Goal: Task Accomplishment & Management: Use online tool/utility

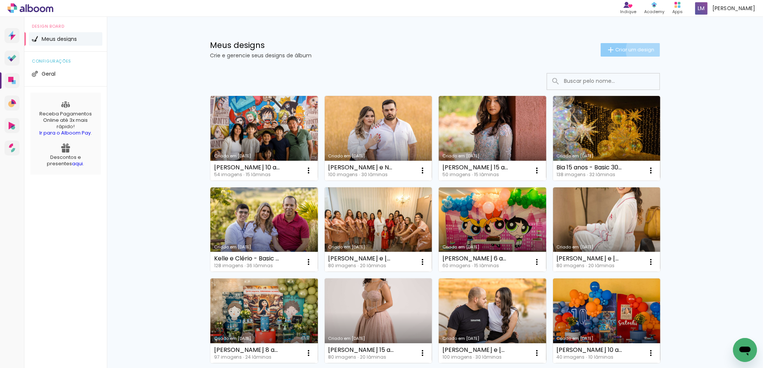
click at [644, 50] on span "Criar um design" at bounding box center [634, 49] width 39 height 5
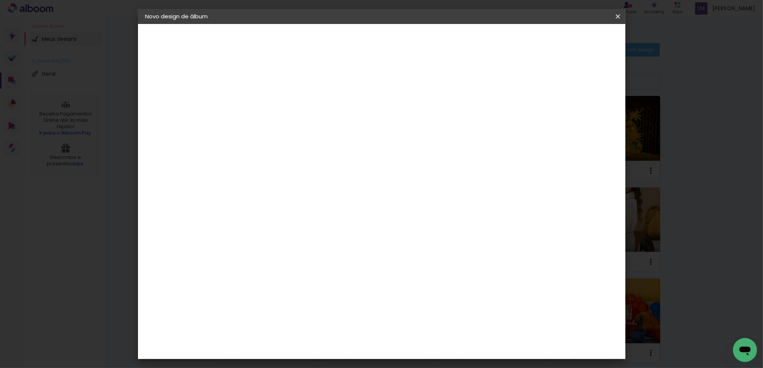
click at [268, 100] on input at bounding box center [268, 101] width 0 height 12
type input "b"
type input "[PERSON_NAME] 4 anos - Basic 25x25"
type paper-input "[PERSON_NAME] 4 anos - Basic 25x25"
click at [345, 46] on paper-button "Avançar" at bounding box center [326, 39] width 37 height 13
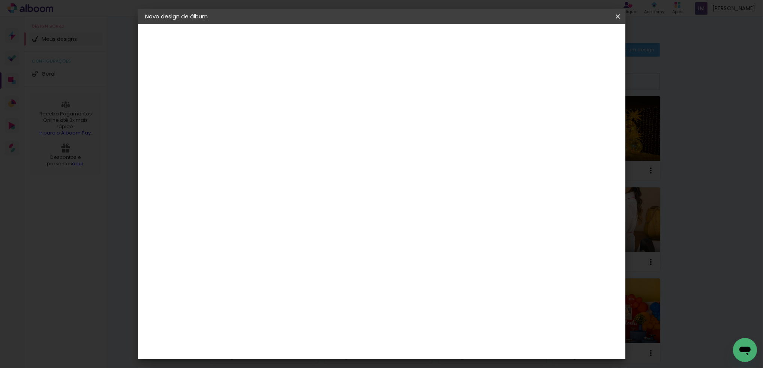
scroll to position [370, 0]
click at [312, 324] on div "DreambooksPro" at bounding box center [287, 327] width 49 height 6
click at [408, 45] on paper-button "Avançar" at bounding box center [390, 39] width 37 height 13
click at [297, 125] on input "text" at bounding box center [282, 131] width 29 height 12
click at [0, 0] on slot "Álbum" at bounding box center [0, 0] width 0 height 0
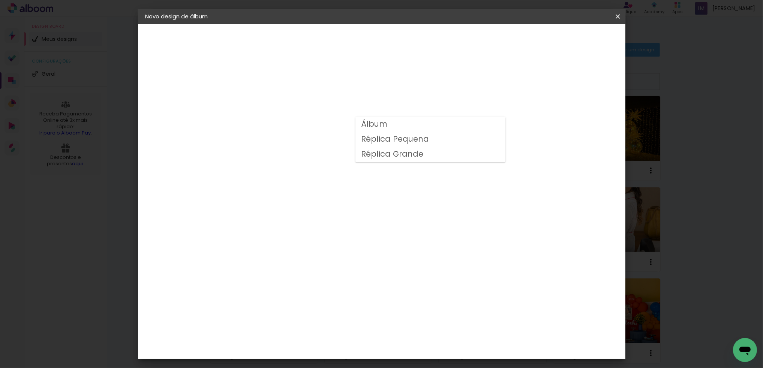
type input "Álbum"
click at [319, 264] on span "25 × 25" at bounding box center [301, 271] width 35 height 15
click at [390, 44] on paper-button "Avançar" at bounding box center [372, 39] width 37 height 13
click at [530, 82] on div at bounding box center [526, 81] width 7 height 7
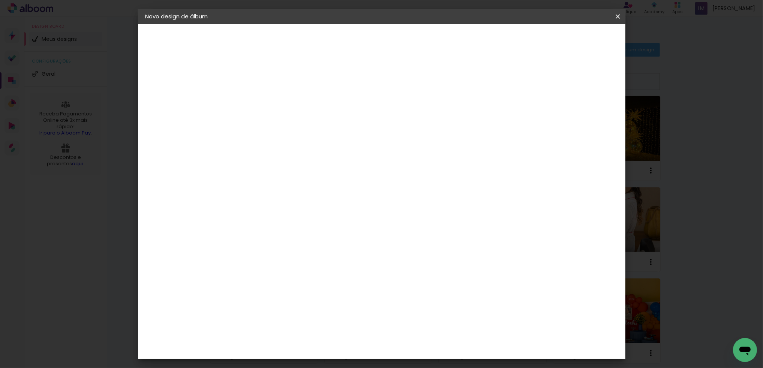
type paper-checkbox "on"
click at [572, 38] on span "Iniciar design" at bounding box center [555, 39] width 34 height 5
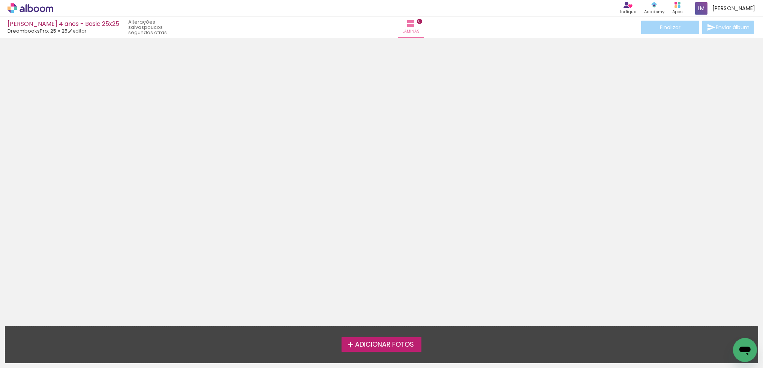
click at [392, 348] on span "Adicionar Fotos" at bounding box center [384, 345] width 59 height 7
click at [0, 0] on input "file" at bounding box center [0, 0] width 0 height 0
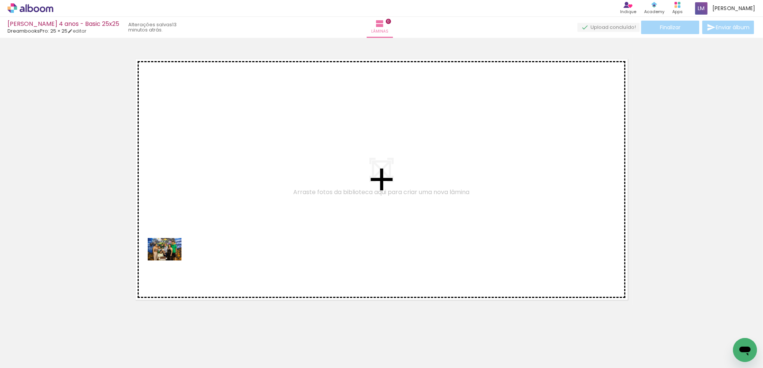
drag, startPoint x: 165, startPoint y: 338, endPoint x: 170, endPoint y: 261, distance: 77.8
click at [170, 261] on quentale-workspace at bounding box center [381, 184] width 763 height 368
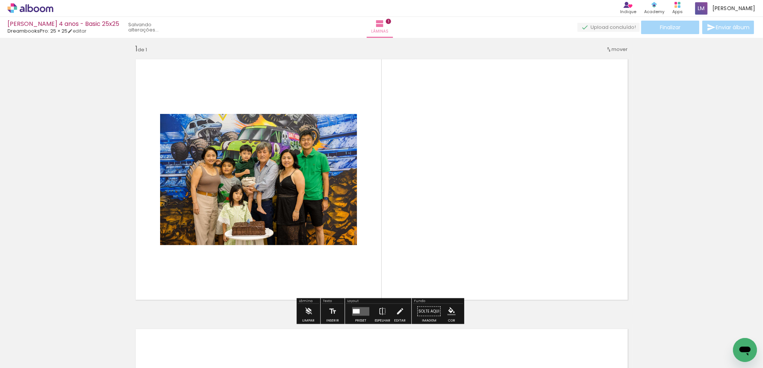
scroll to position [6, 0]
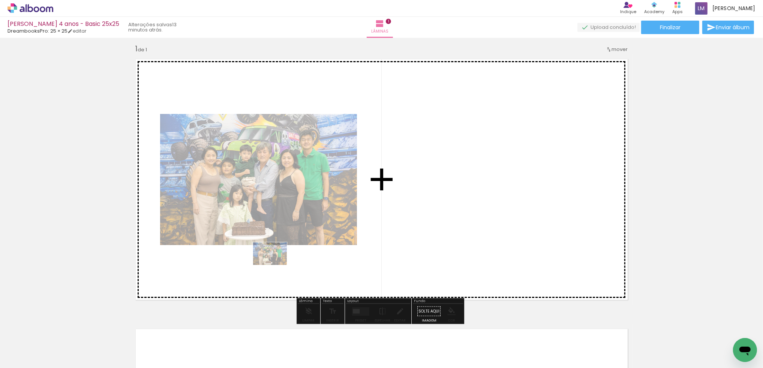
drag, startPoint x: 193, startPoint y: 322, endPoint x: 276, endPoint y: 265, distance: 100.4
click at [276, 265] on quentale-workspace at bounding box center [381, 184] width 763 height 368
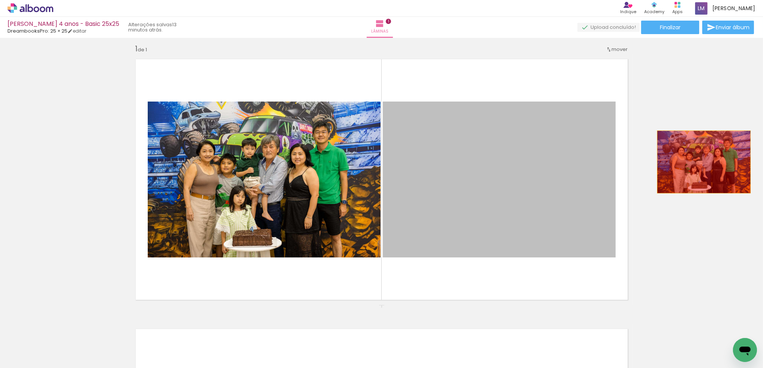
drag, startPoint x: 494, startPoint y: 180, endPoint x: 704, endPoint y: 162, distance: 210.8
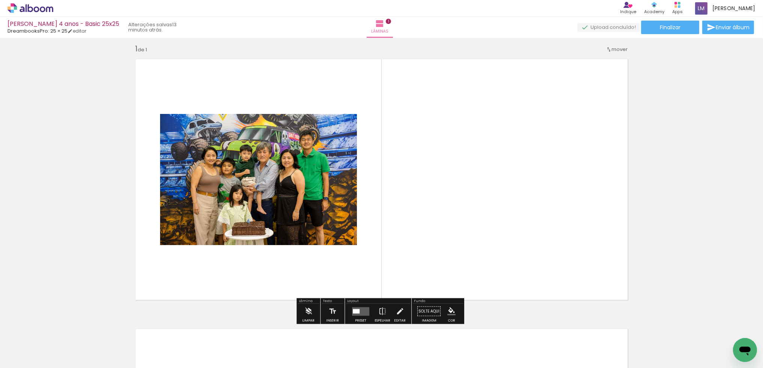
click at [19, 346] on input "Todas as fotos" at bounding box center [21, 345] width 28 height 6
click at [0, 0] on slot "Não utilizadas" at bounding box center [0, 0] width 0 height 0
type input "Não utilizadas"
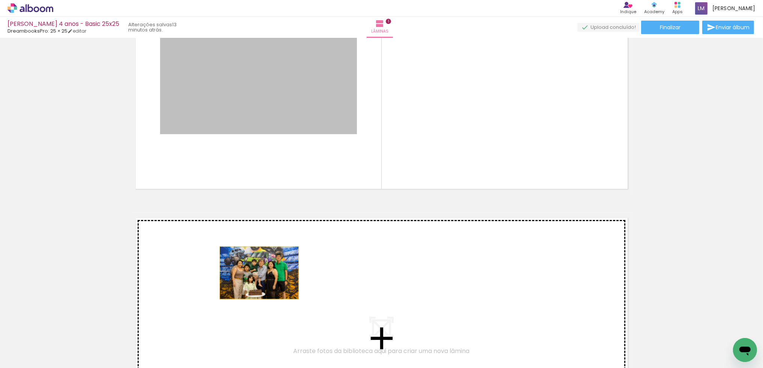
drag, startPoint x: 257, startPoint y: 105, endPoint x: 256, endPoint y: 277, distance: 172.5
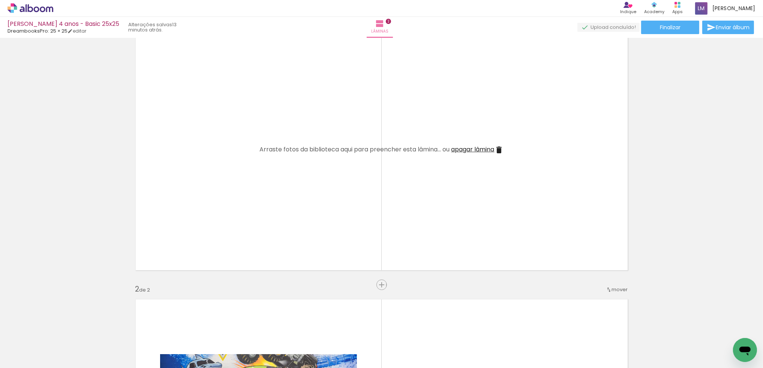
scroll to position [0, 0]
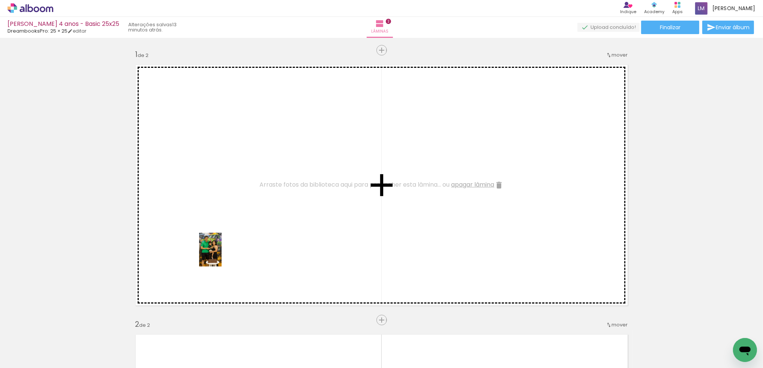
drag, startPoint x: 206, startPoint y: 344, endPoint x: 222, endPoint y: 255, distance: 89.9
click at [222, 255] on quentale-workspace at bounding box center [381, 184] width 763 height 368
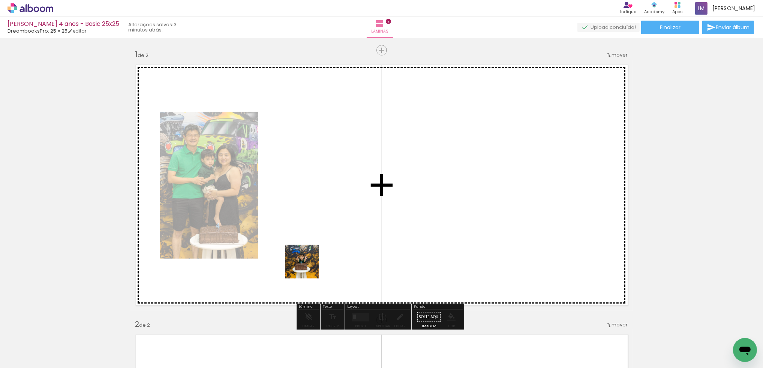
drag, startPoint x: 249, startPoint y: 347, endPoint x: 309, endPoint y: 264, distance: 102.3
click at [309, 264] on quentale-workspace at bounding box center [381, 184] width 763 height 368
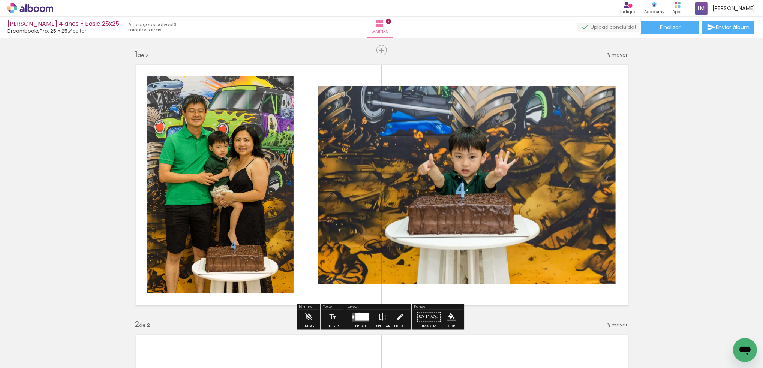
click at [357, 314] on div at bounding box center [361, 316] width 13 height 7
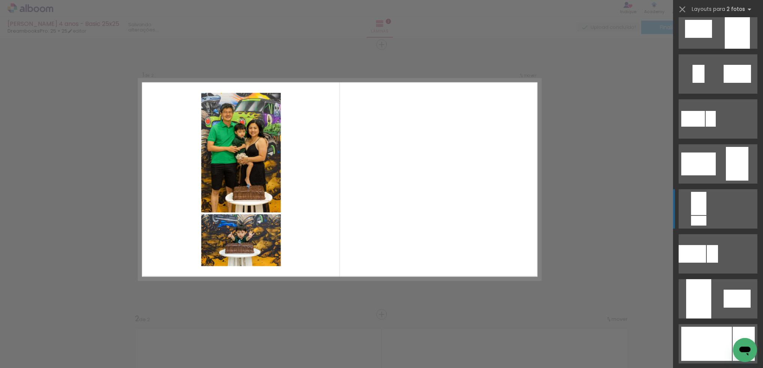
scroll to position [231, 0]
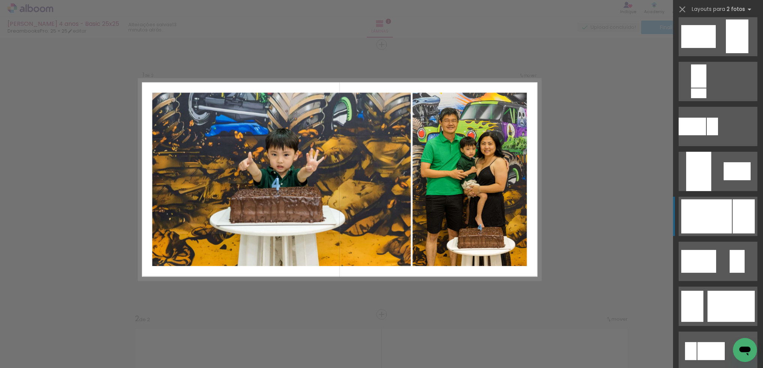
click at [727, 218] on div at bounding box center [706, 216] width 51 height 34
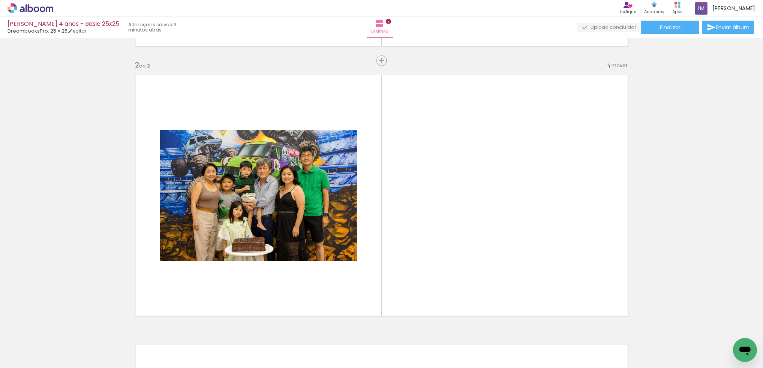
scroll to position [290, 0]
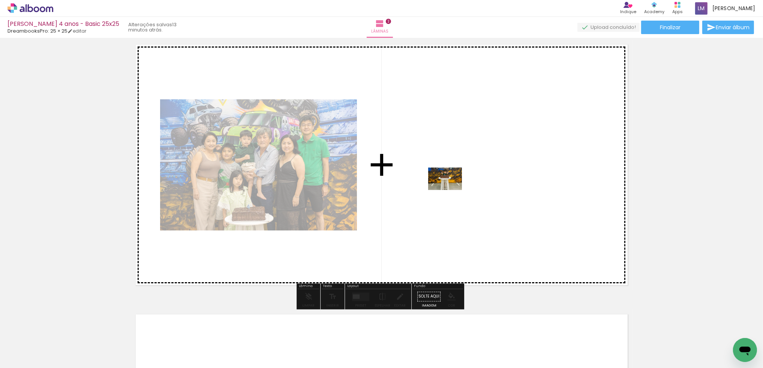
drag, startPoint x: 207, startPoint y: 340, endPoint x: 451, endPoint y: 190, distance: 286.2
click at [451, 190] on quentale-workspace at bounding box center [381, 184] width 763 height 368
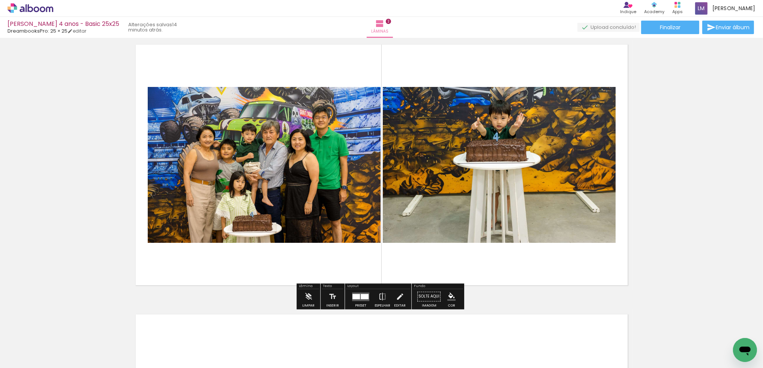
scroll to position [326, 0]
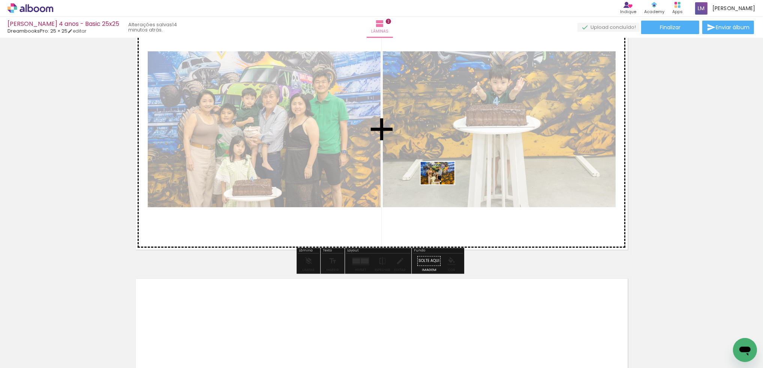
drag, startPoint x: 170, startPoint y: 340, endPoint x: 445, endPoint y: 183, distance: 317.6
click at [445, 183] on quentale-workspace at bounding box center [381, 184] width 763 height 368
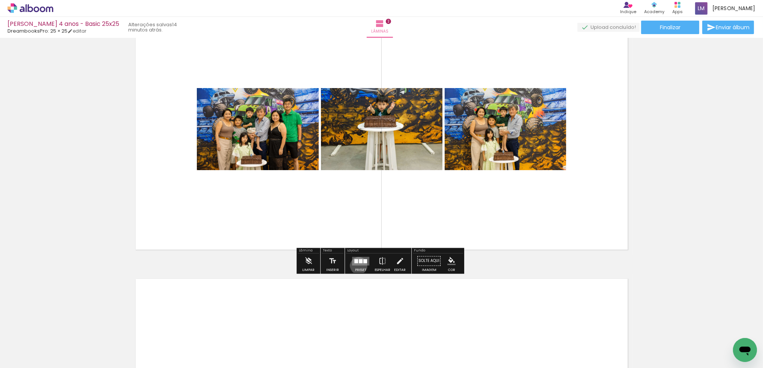
click at [357, 265] on div at bounding box center [361, 261] width 20 height 15
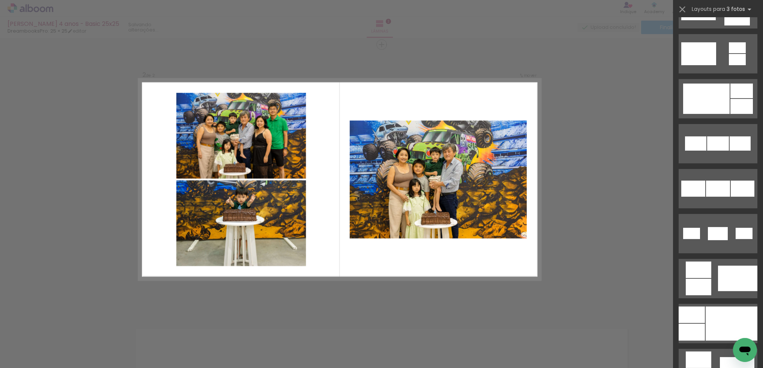
scroll to position [393, 0]
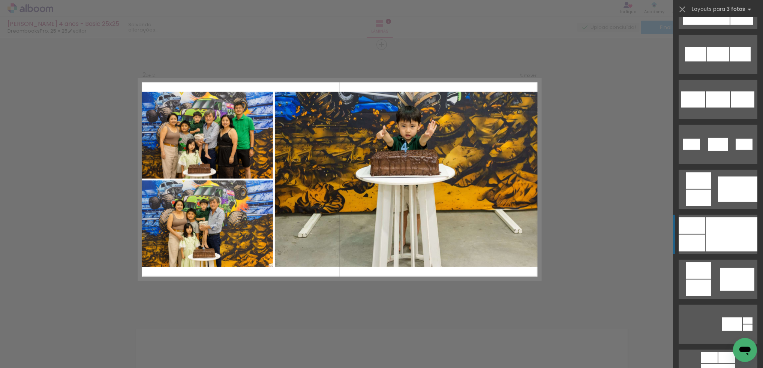
click at [712, 243] on div at bounding box center [732, 234] width 52 height 34
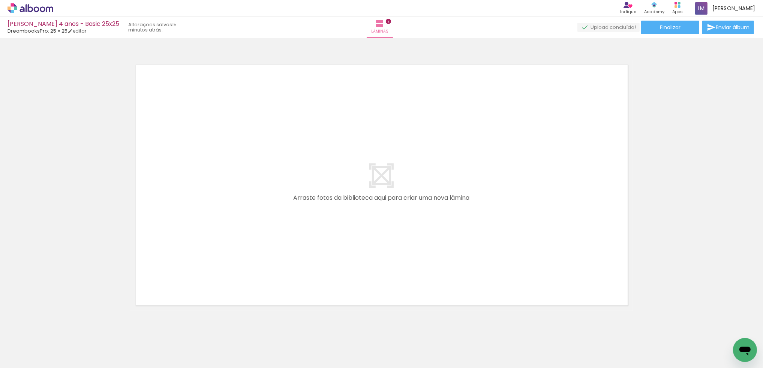
scroll to position [0, 0]
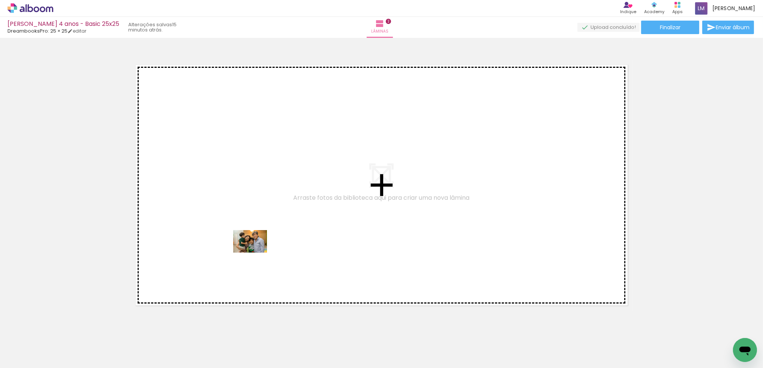
drag, startPoint x: 240, startPoint y: 346, endPoint x: 256, endPoint y: 253, distance: 94.3
click at [256, 253] on quentale-workspace at bounding box center [381, 184] width 763 height 368
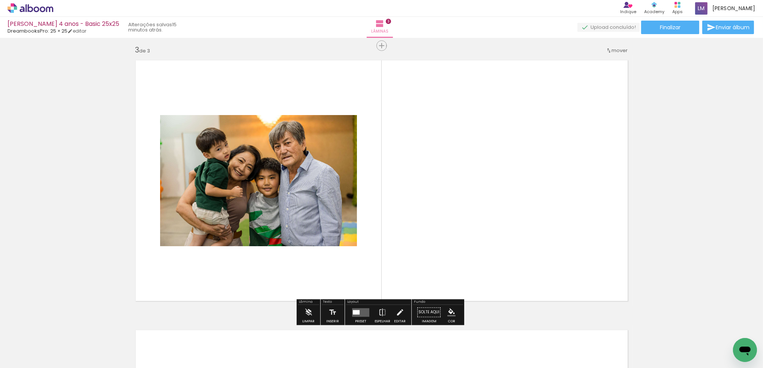
scroll to position [546, 0]
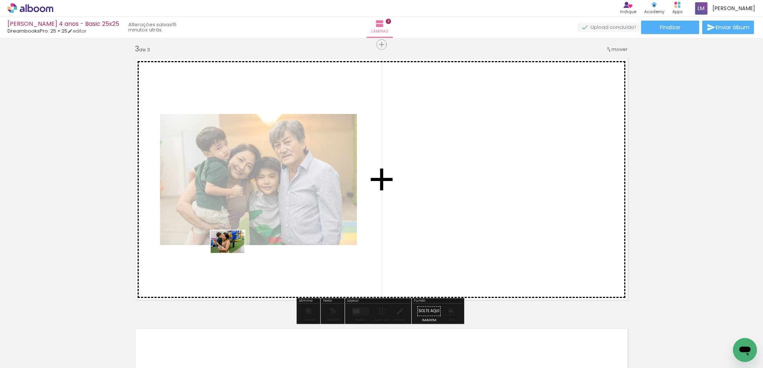
drag, startPoint x: 207, startPoint y: 340, endPoint x: 233, endPoint y: 253, distance: 90.6
click at [233, 253] on quentale-workspace at bounding box center [381, 184] width 763 height 368
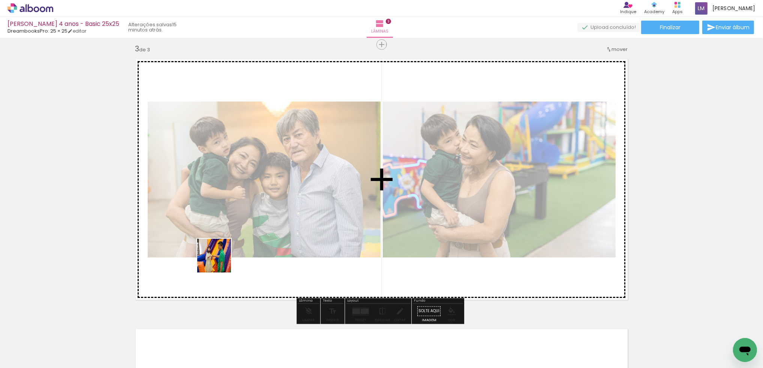
drag, startPoint x: 124, startPoint y: 341, endPoint x: 285, endPoint y: 242, distance: 188.7
click at [231, 253] on quentale-workspace at bounding box center [381, 184] width 763 height 368
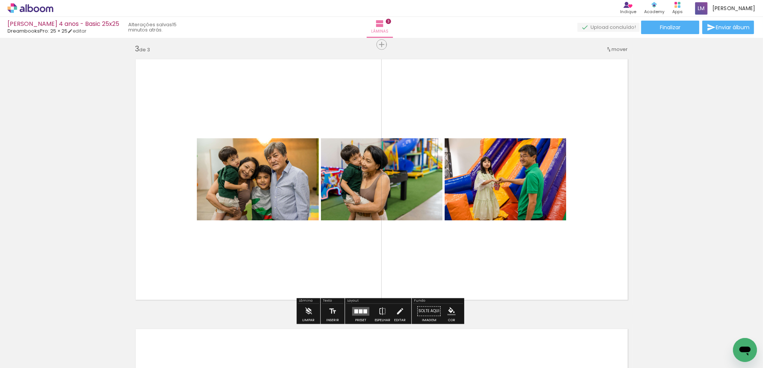
click at [354, 313] on quentale-layouter at bounding box center [360, 311] width 17 height 9
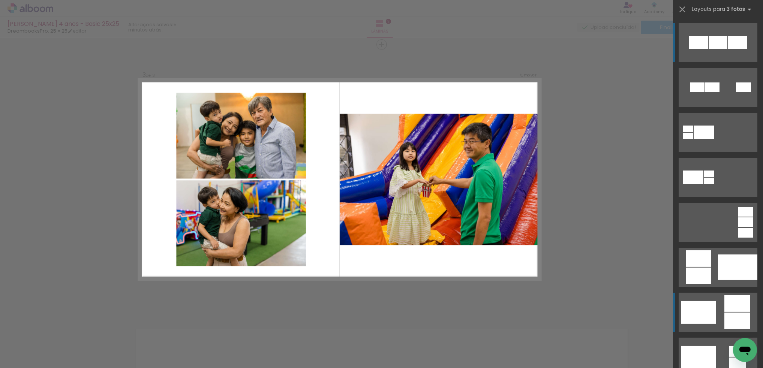
scroll to position [77, 0]
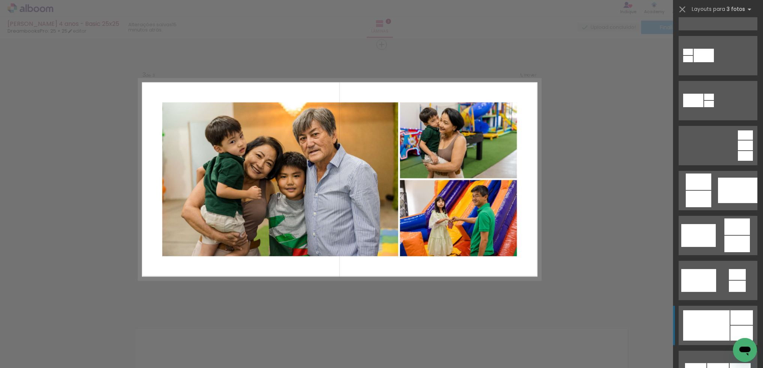
click at [699, 330] on div at bounding box center [706, 325] width 46 height 30
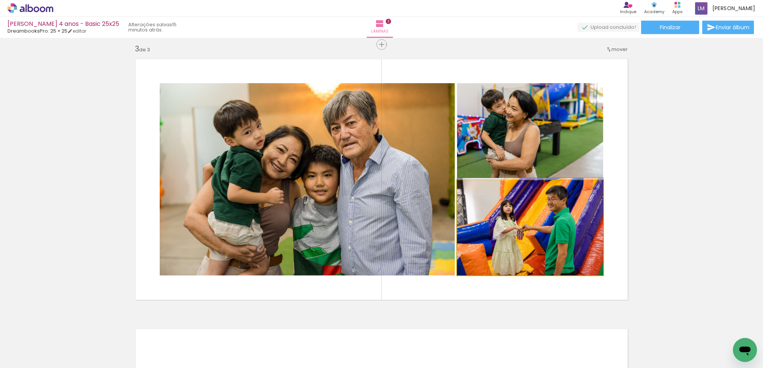
drag, startPoint x: 567, startPoint y: 216, endPoint x: 246, endPoint y: 159, distance: 326.0
click at [0, 0] on slot at bounding box center [0, 0] width 0 height 0
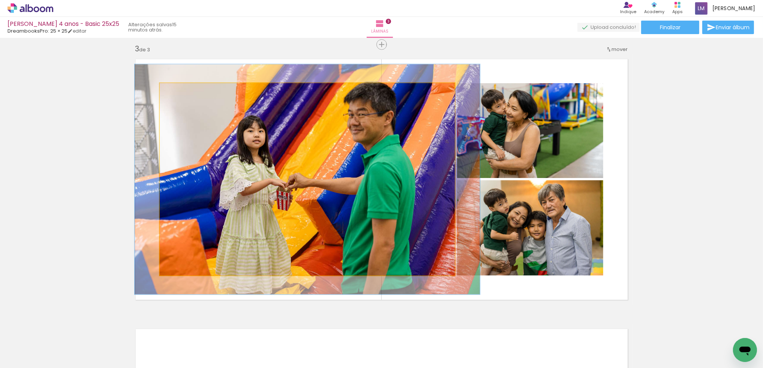
drag, startPoint x: 176, startPoint y: 94, endPoint x: 181, endPoint y: 94, distance: 5.6
type paper-slider "119"
click at [181, 93] on div at bounding box center [181, 91] width 12 height 12
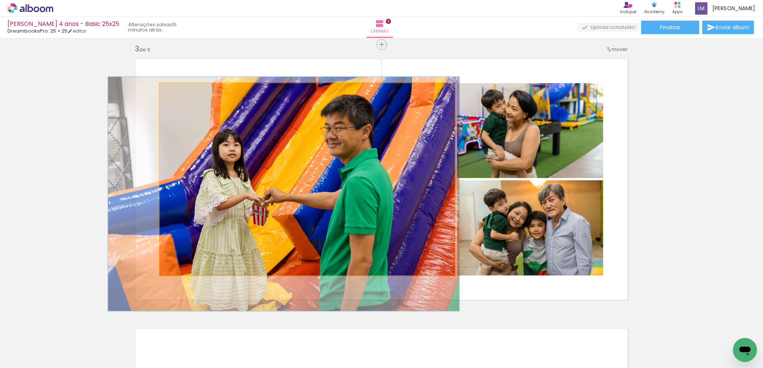
drag, startPoint x: 298, startPoint y: 135, endPoint x: 274, endPoint y: 150, distance: 27.8
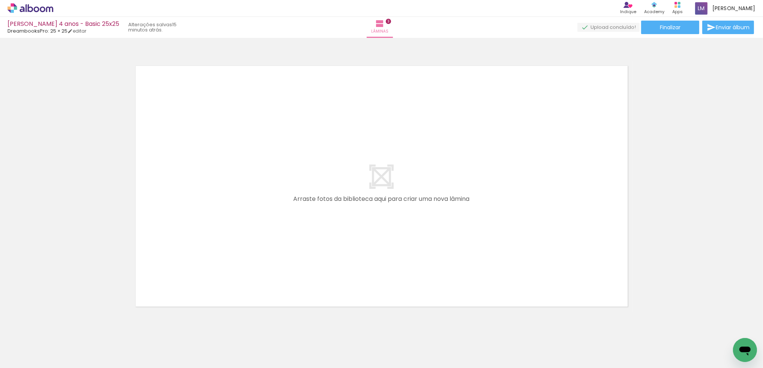
scroll to position [813, 0]
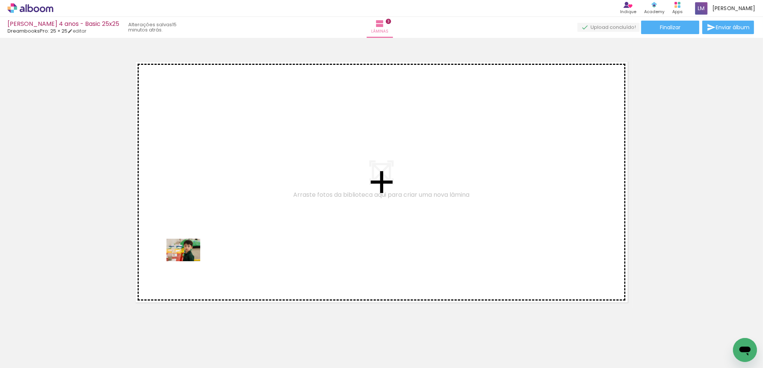
drag, startPoint x: 79, startPoint y: 339, endPoint x: 189, endPoint y: 261, distance: 134.2
click at [189, 261] on quentale-workspace at bounding box center [381, 184] width 763 height 368
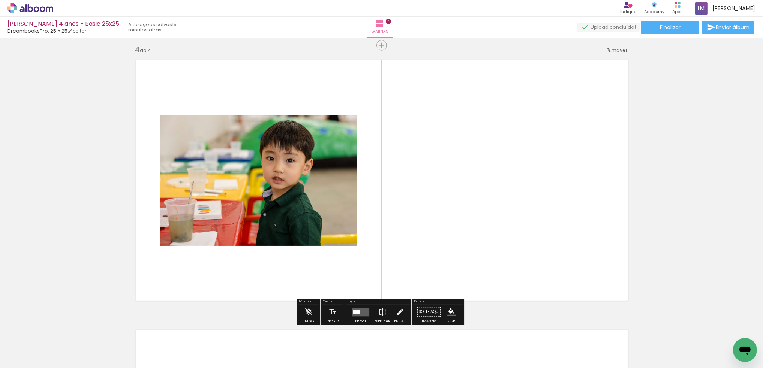
scroll to position [816, 0]
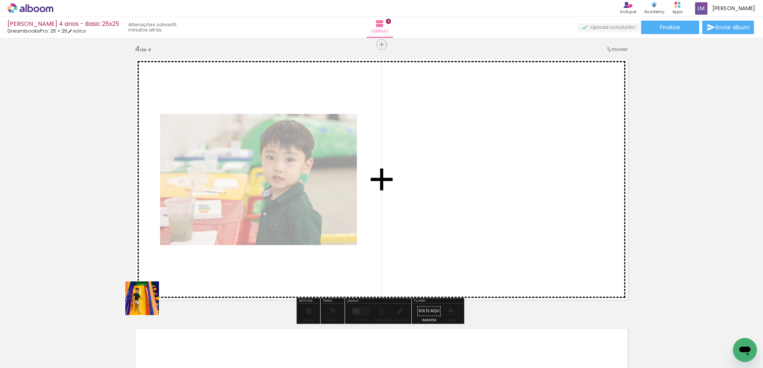
drag, startPoint x: 79, startPoint y: 347, endPoint x: 327, endPoint y: 238, distance: 270.7
click at [311, 233] on quentale-workspace at bounding box center [381, 184] width 763 height 368
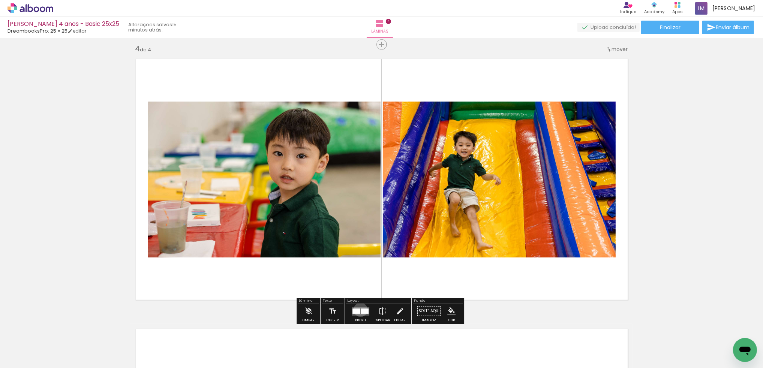
click at [361, 310] on div at bounding box center [365, 311] width 8 height 5
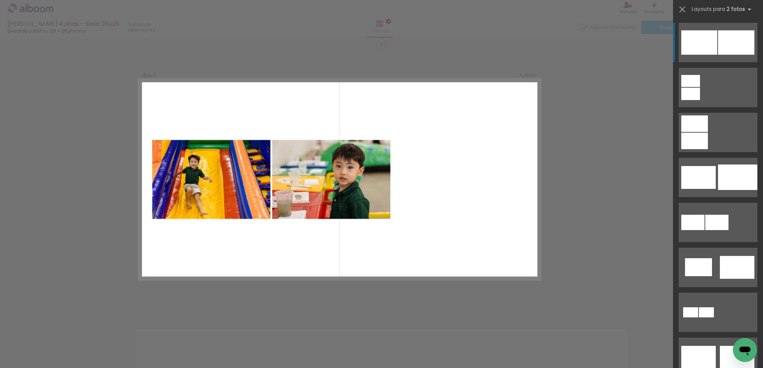
scroll to position [148, 0]
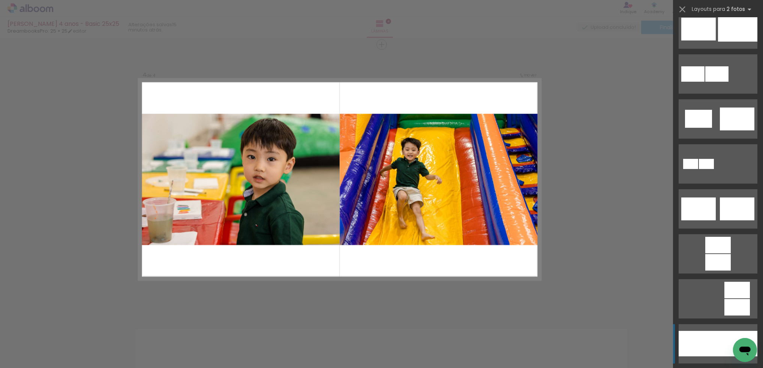
click at [708, 342] on div at bounding box center [698, 343] width 39 height 25
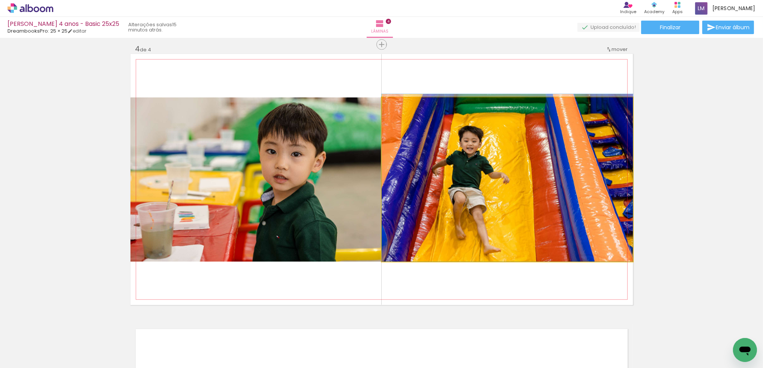
drag, startPoint x: 552, startPoint y: 201, endPoint x: 177, endPoint y: 165, distance: 377.1
click at [0, 0] on slot at bounding box center [0, 0] width 0 height 0
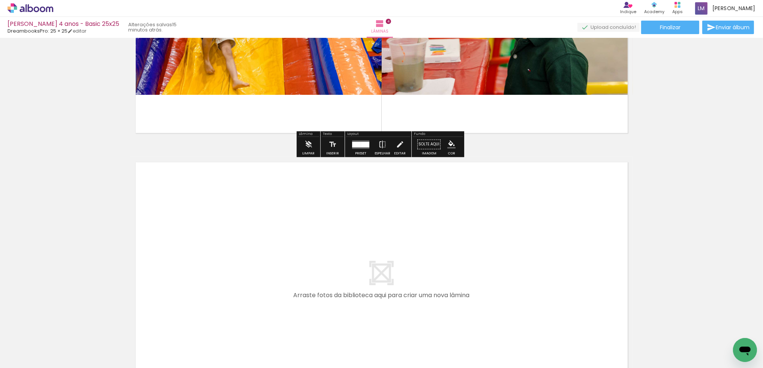
scroll to position [1075, 0]
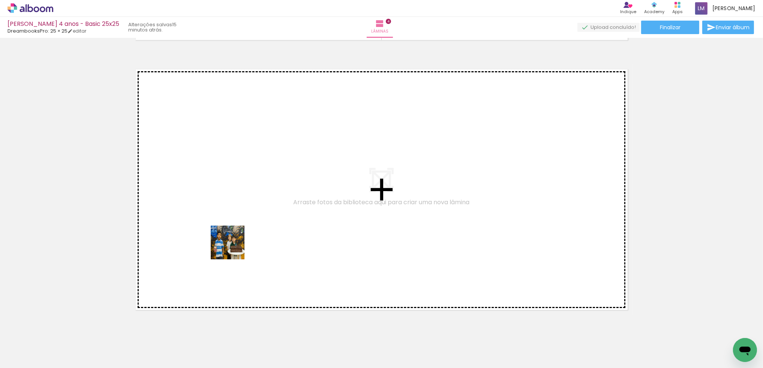
drag, startPoint x: 83, startPoint y: 345, endPoint x: 234, endPoint y: 247, distance: 179.5
click at [234, 247] on quentale-workspace at bounding box center [381, 184] width 763 height 368
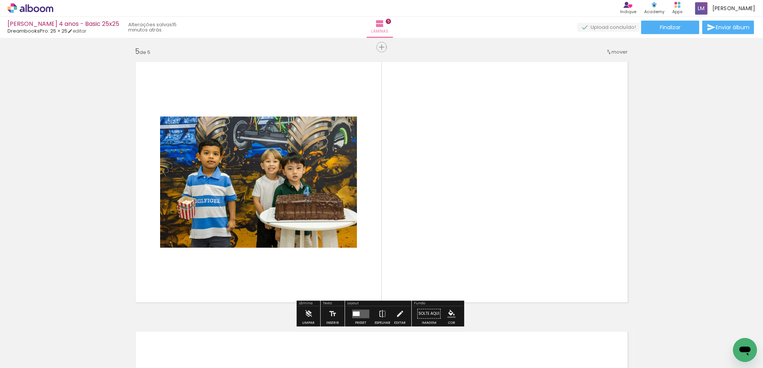
scroll to position [1086, 0]
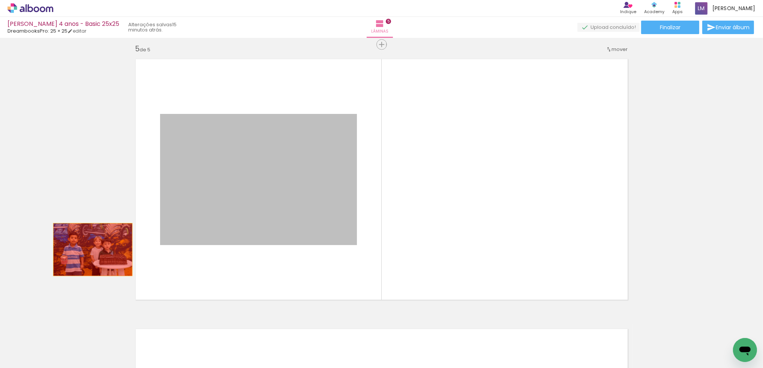
drag, startPoint x: 205, startPoint y: 220, endPoint x: 61, endPoint y: 258, distance: 149.8
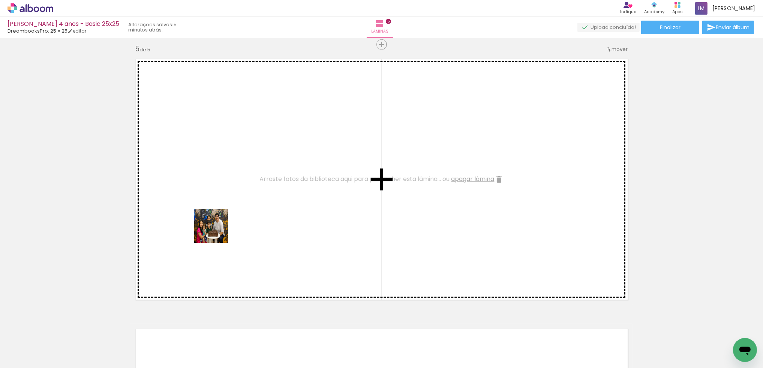
drag, startPoint x: 163, startPoint y: 343, endPoint x: 217, endPoint y: 232, distance: 123.8
click at [217, 232] on quentale-workspace at bounding box center [381, 184] width 763 height 368
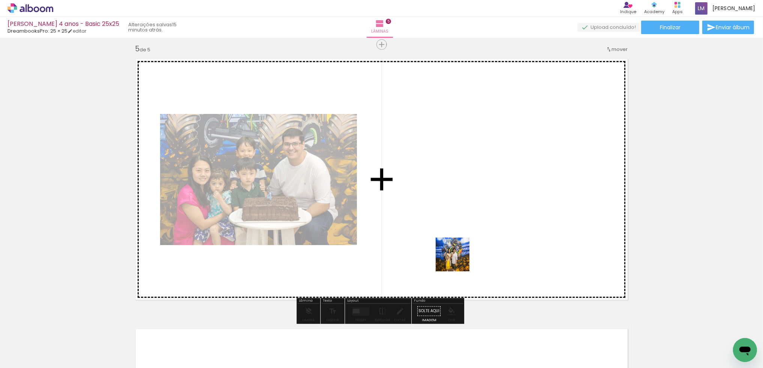
drag, startPoint x: 456, startPoint y: 345, endPoint x: 458, endPoint y: 258, distance: 87.0
click at [458, 258] on quentale-workspace at bounding box center [381, 184] width 763 height 368
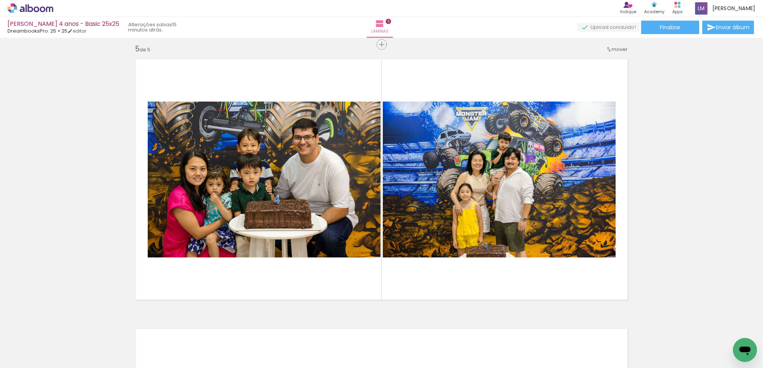
scroll to position [0, 0]
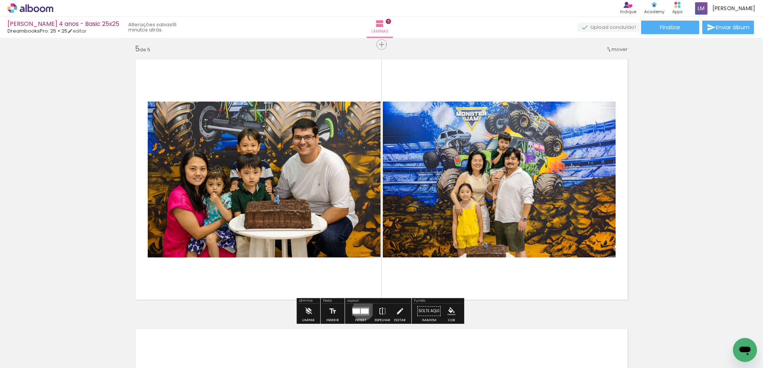
click at [361, 310] on div at bounding box center [365, 311] width 8 height 5
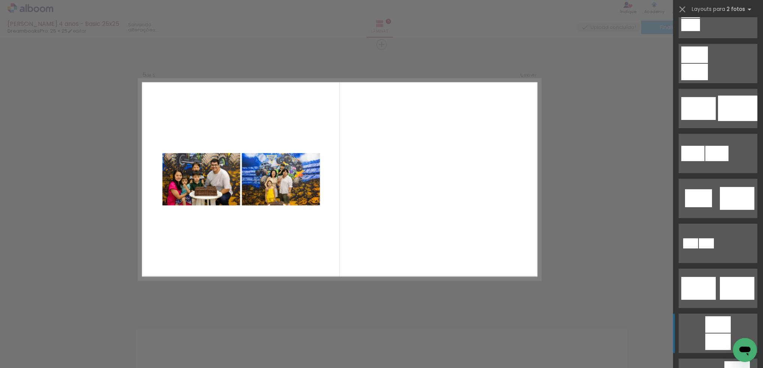
scroll to position [131, 0]
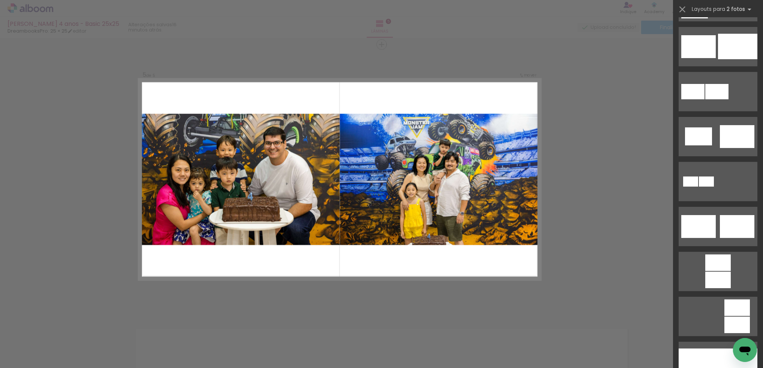
drag, startPoint x: 704, startPoint y: 352, endPoint x: 663, endPoint y: 252, distance: 108.6
click at [704, 352] on div at bounding box center [698, 361] width 39 height 25
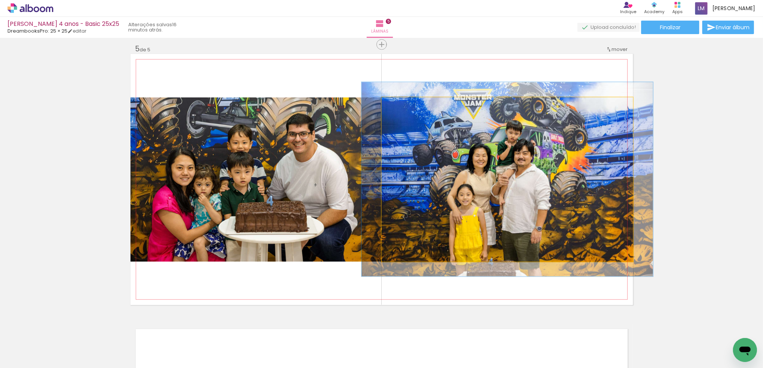
type paper-slider "116"
click at [402, 105] on div at bounding box center [403, 105] width 7 height 7
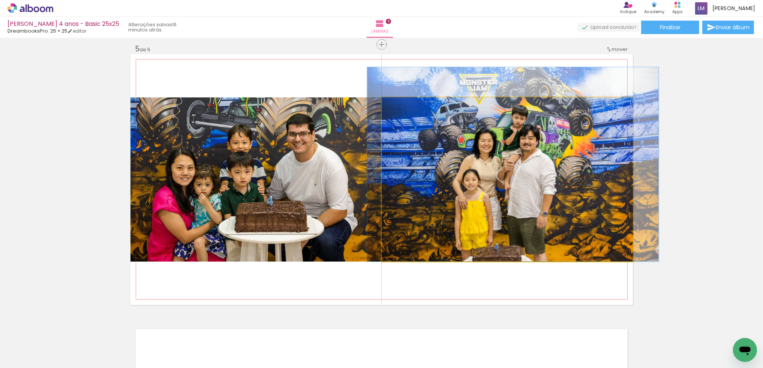
drag, startPoint x: 502, startPoint y: 192, endPoint x: 507, endPoint y: 174, distance: 18.9
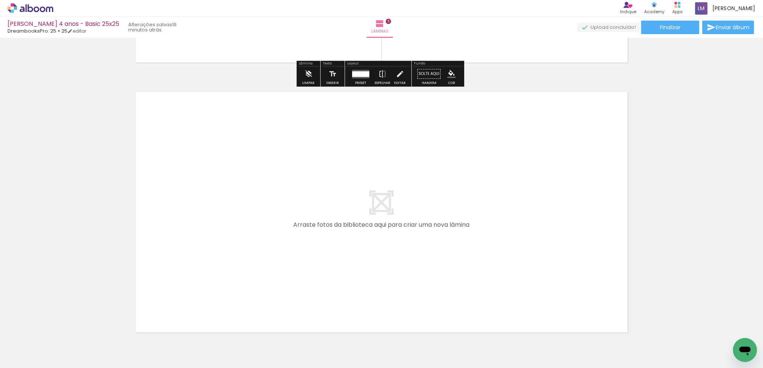
scroll to position [1366, 0]
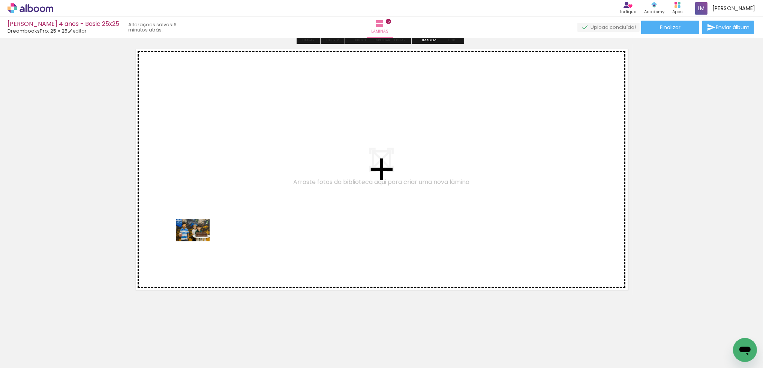
drag, startPoint x: 76, startPoint y: 340, endPoint x: 198, endPoint y: 241, distance: 156.8
click at [198, 241] on quentale-workspace at bounding box center [381, 184] width 763 height 368
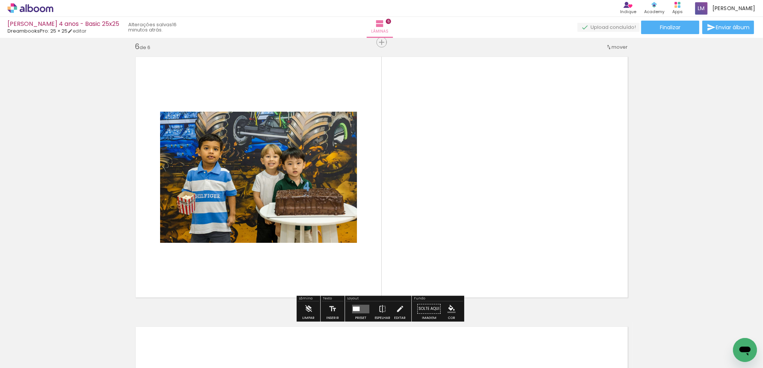
scroll to position [1356, 0]
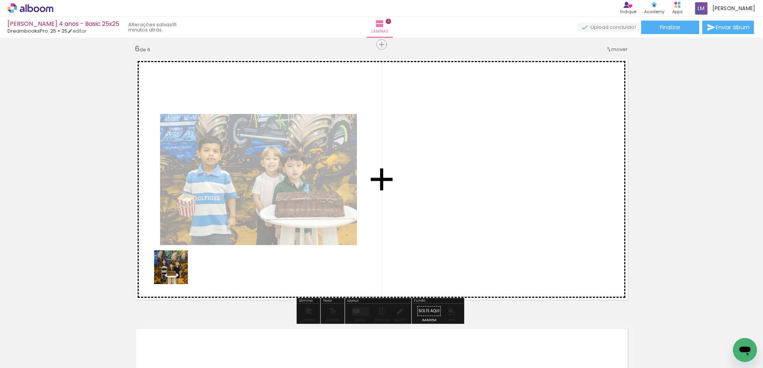
drag, startPoint x: 77, startPoint y: 345, endPoint x: 199, endPoint y: 244, distance: 158.7
click at [199, 244] on quentale-workspace at bounding box center [381, 184] width 763 height 368
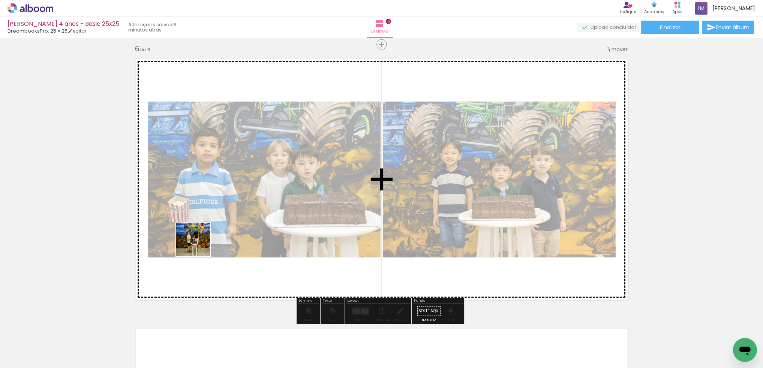
drag, startPoint x: 75, startPoint y: 342, endPoint x: 199, endPoint y: 245, distance: 157.3
click at [199, 245] on quentale-workspace at bounding box center [381, 184] width 763 height 368
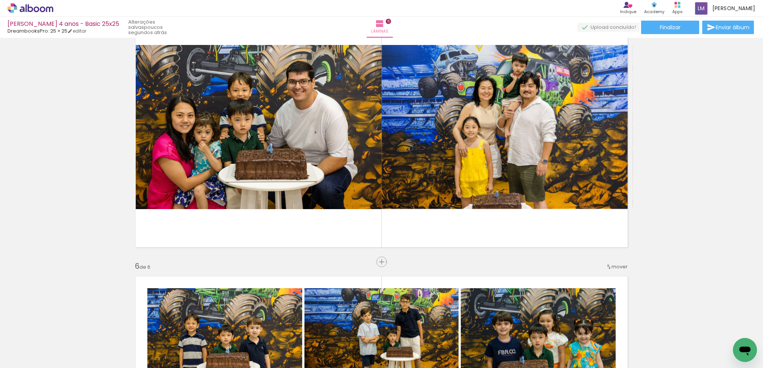
scroll to position [1082, 0]
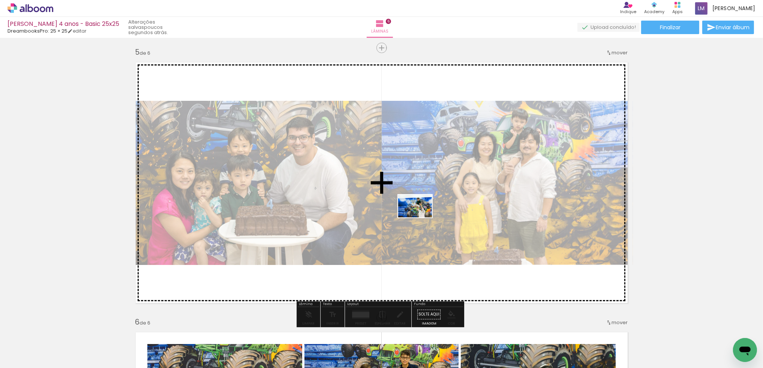
drag, startPoint x: 247, startPoint y: 341, endPoint x: 426, endPoint y: 212, distance: 219.7
click at [421, 216] on quentale-workspace at bounding box center [381, 184] width 763 height 368
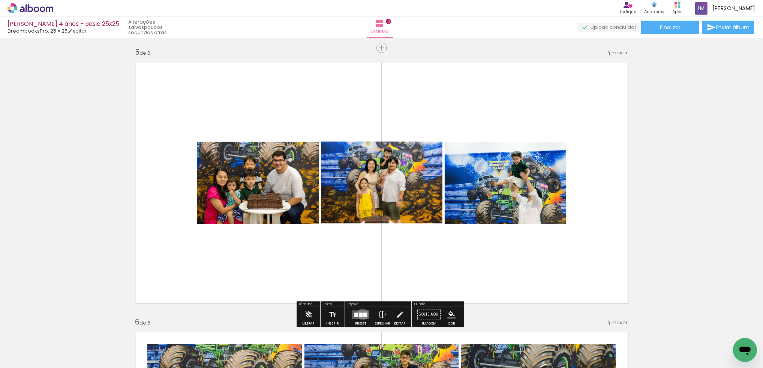
drag, startPoint x: 361, startPoint y: 314, endPoint x: 428, endPoint y: 247, distance: 94.9
click at [363, 314] on div at bounding box center [365, 315] width 4 height 4
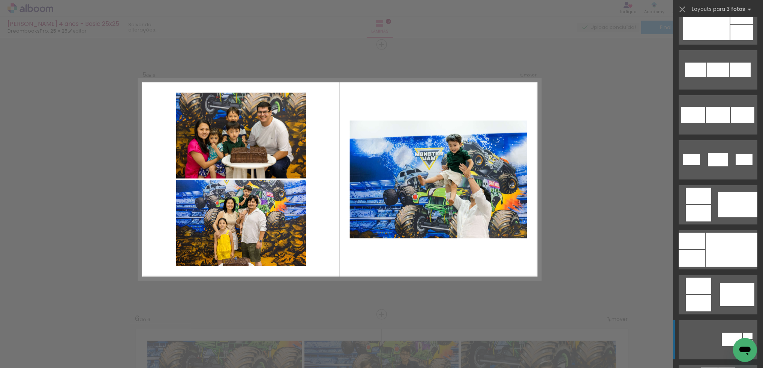
scroll to position [477, 0]
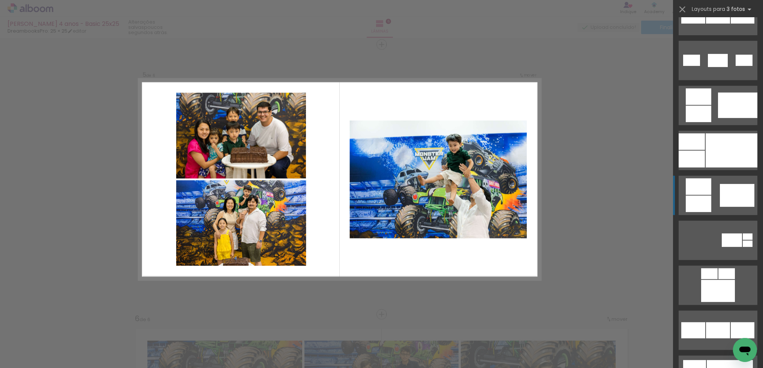
click at [692, 198] on div at bounding box center [698, 204] width 25 height 16
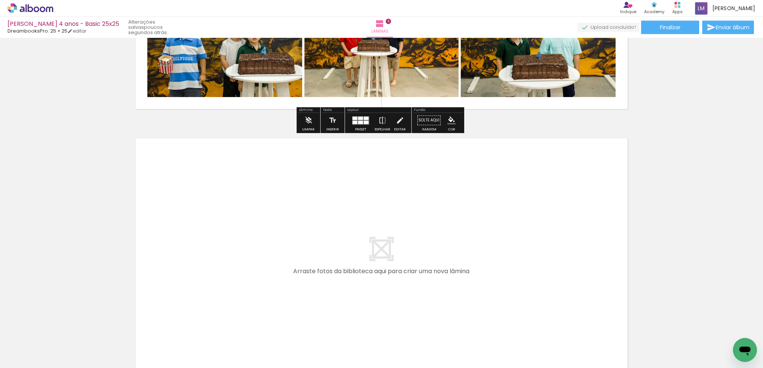
scroll to position [1608, 0]
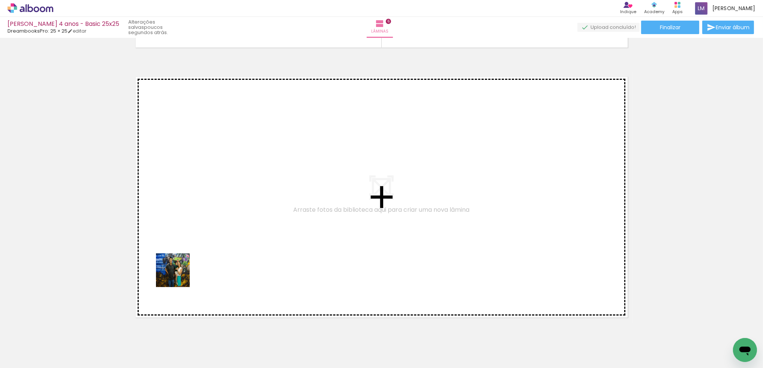
drag, startPoint x: 125, startPoint y: 339, endPoint x: 181, endPoint y: 273, distance: 87.0
click at [181, 273] on quentale-workspace at bounding box center [381, 184] width 763 height 368
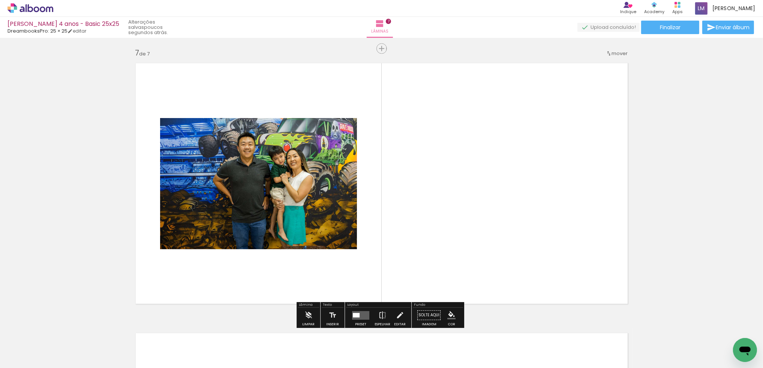
scroll to position [1626, 0]
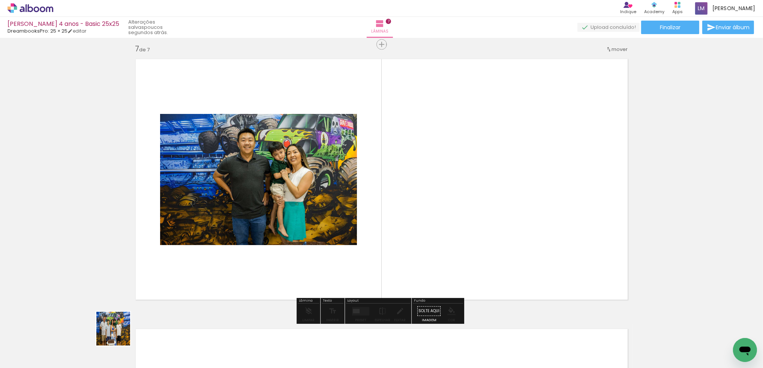
drag, startPoint x: 119, startPoint y: 334, endPoint x: 168, endPoint y: 277, distance: 75.3
click at [168, 277] on quentale-workspace at bounding box center [381, 184] width 763 height 368
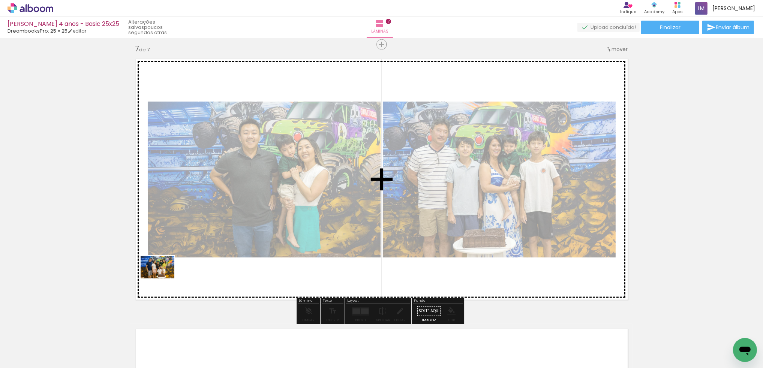
drag, startPoint x: 123, startPoint y: 334, endPoint x: 163, endPoint y: 279, distance: 68.3
click at [163, 279] on quentale-workspace at bounding box center [381, 184] width 763 height 368
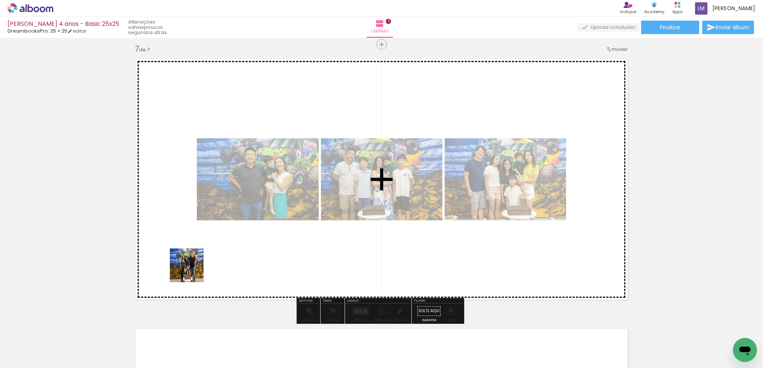
drag, startPoint x: 127, startPoint y: 348, endPoint x: 192, endPoint y: 271, distance: 100.8
click at [192, 271] on quentale-workspace at bounding box center [381, 184] width 763 height 368
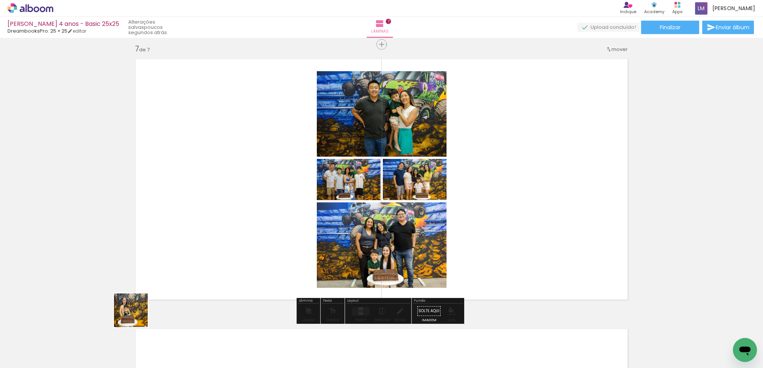
drag, startPoint x: 117, startPoint y: 348, endPoint x: 169, endPoint y: 279, distance: 86.0
click at [169, 279] on quentale-workspace at bounding box center [381, 184] width 763 height 368
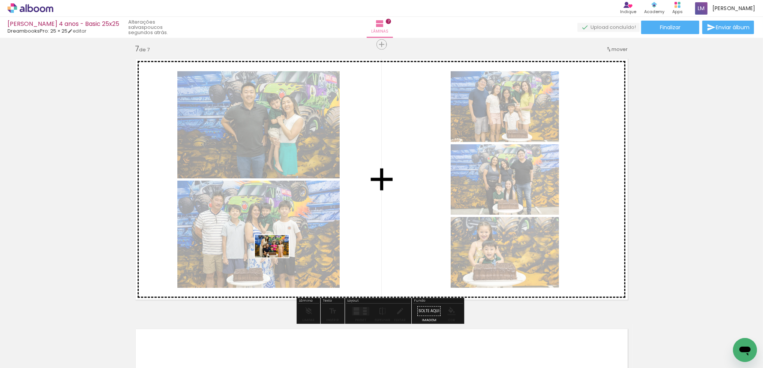
drag, startPoint x: 125, startPoint y: 335, endPoint x: 277, endPoint y: 258, distance: 171.2
click at [277, 258] on quentale-workspace at bounding box center [381, 184] width 763 height 368
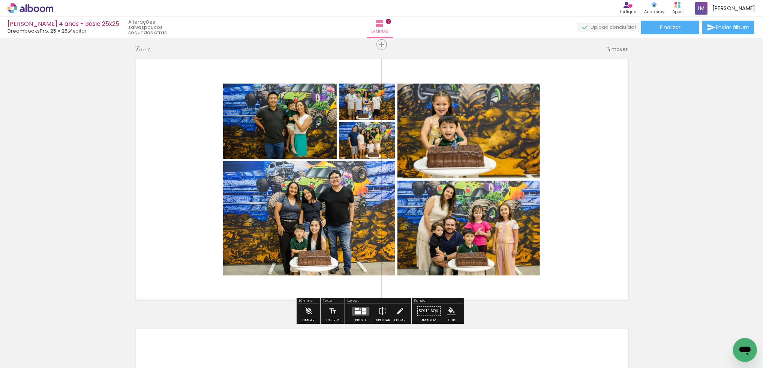
click at [362, 310] on div at bounding box center [364, 309] width 4 height 3
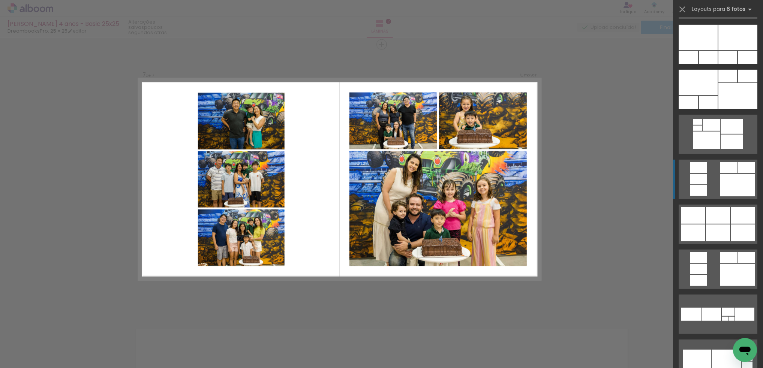
scroll to position [569, 0]
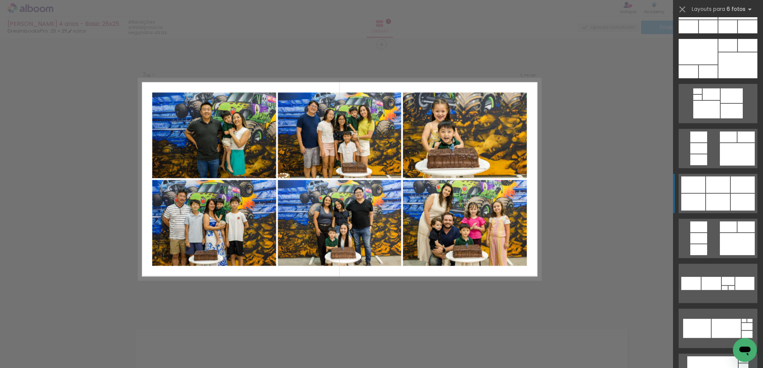
click at [715, 192] on div at bounding box center [718, 185] width 24 height 16
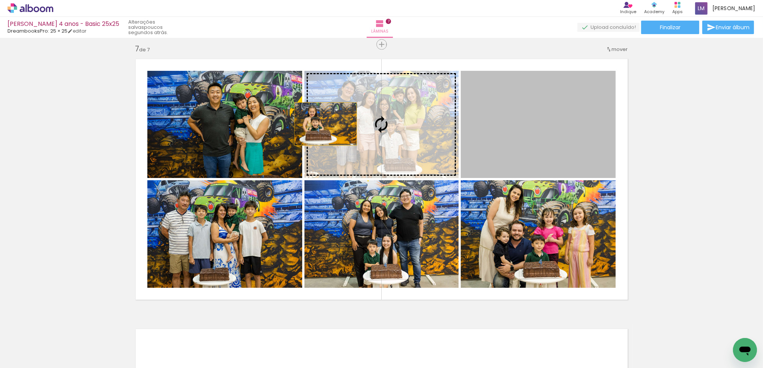
drag, startPoint x: 532, startPoint y: 136, endPoint x: 279, endPoint y: 121, distance: 254.3
click at [0, 0] on slot at bounding box center [0, 0] width 0 height 0
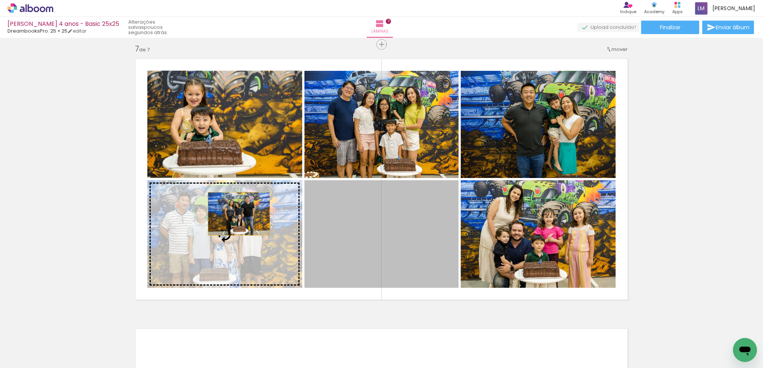
drag, startPoint x: 404, startPoint y: 220, endPoint x: 230, endPoint y: 214, distance: 173.7
click at [0, 0] on slot at bounding box center [0, 0] width 0 height 0
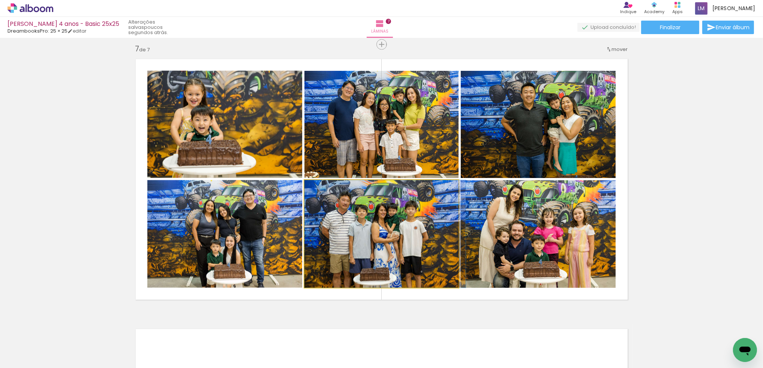
drag, startPoint x: 358, startPoint y: 218, endPoint x: 526, endPoint y: 220, distance: 167.3
click at [0, 0] on slot at bounding box center [0, 0] width 0 height 0
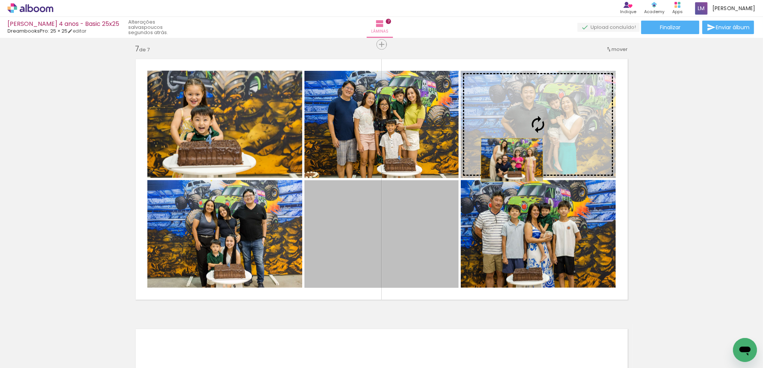
drag, startPoint x: 401, startPoint y: 223, endPoint x: 521, endPoint y: 156, distance: 137.2
click at [0, 0] on slot at bounding box center [0, 0] width 0 height 0
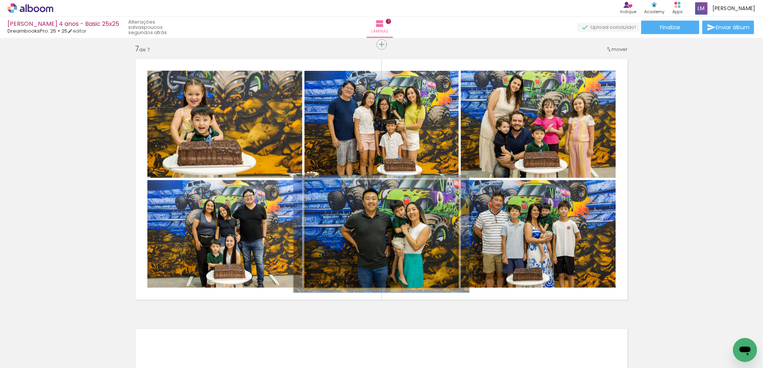
drag, startPoint x: 322, startPoint y: 186, endPoint x: 339, endPoint y: 204, distance: 24.4
type paper-slider "107"
click at [324, 186] on div at bounding box center [324, 188] width 12 height 12
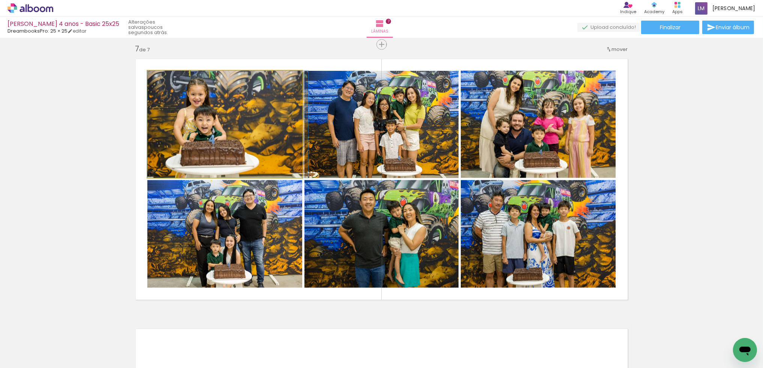
drag, startPoint x: 243, startPoint y: 115, endPoint x: 348, endPoint y: 121, distance: 104.8
click at [0, 0] on slot at bounding box center [0, 0] width 0 height 0
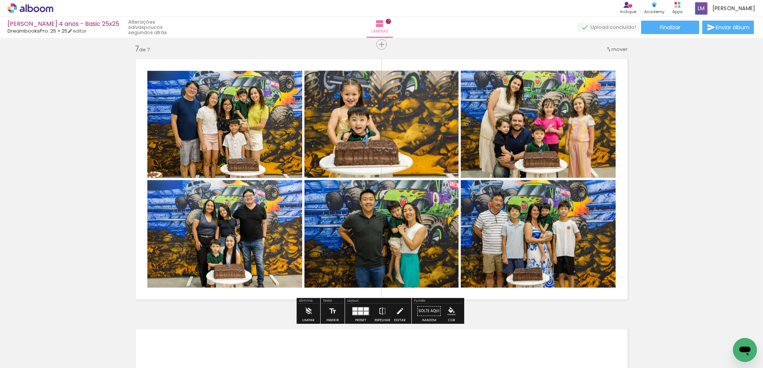
scroll to position [1629, 0]
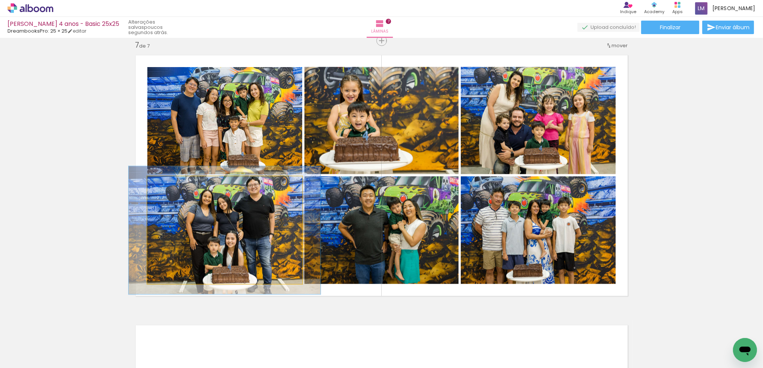
drag, startPoint x: 163, startPoint y: 185, endPoint x: 168, endPoint y: 185, distance: 4.5
type paper-slider "119"
click at [168, 185] on div at bounding box center [169, 184] width 7 height 7
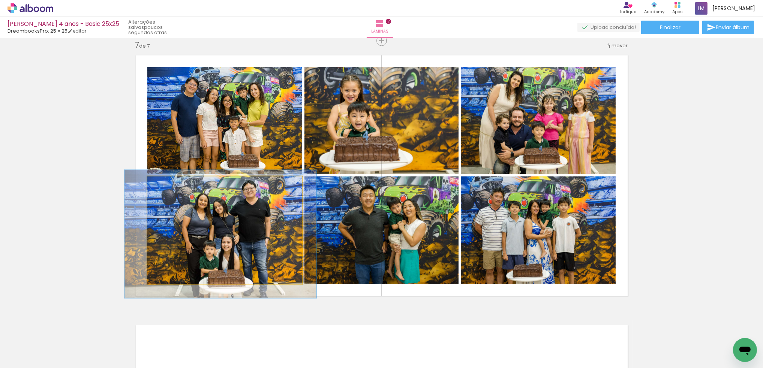
drag, startPoint x: 248, startPoint y: 218, endPoint x: 245, endPoint y: 221, distance: 4.0
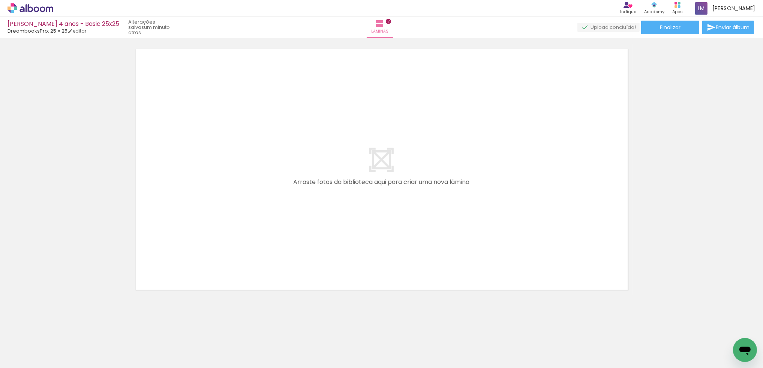
scroll to position [1898, 0]
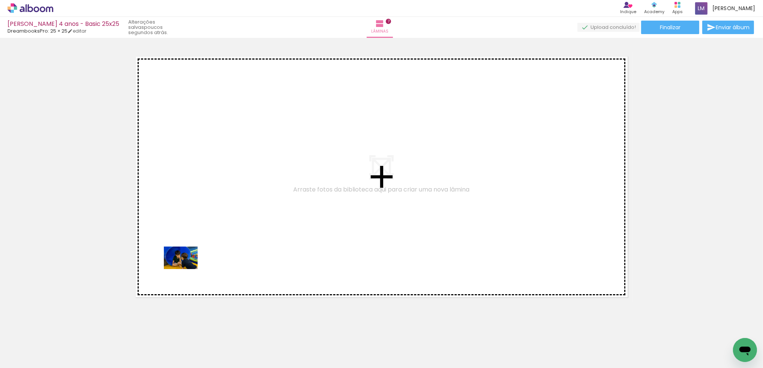
drag, startPoint x: 88, startPoint y: 343, endPoint x: 186, endPoint y: 269, distance: 123.0
click at [186, 269] on quentale-workspace at bounding box center [381, 184] width 763 height 368
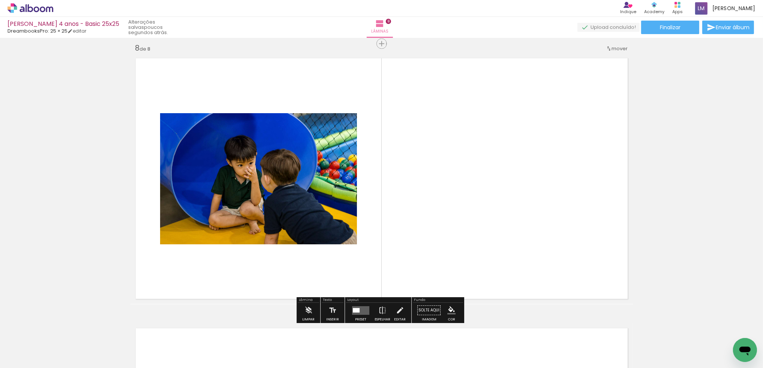
scroll to position [1896, 0]
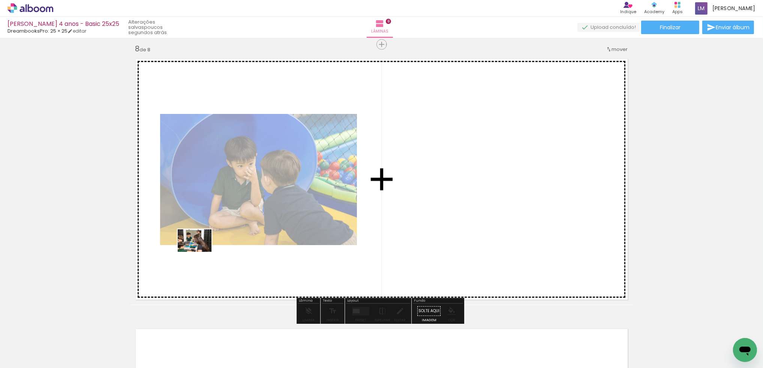
drag, startPoint x: 76, startPoint y: 344, endPoint x: 200, endPoint y: 252, distance: 154.6
click at [200, 252] on quentale-workspace at bounding box center [381, 184] width 763 height 368
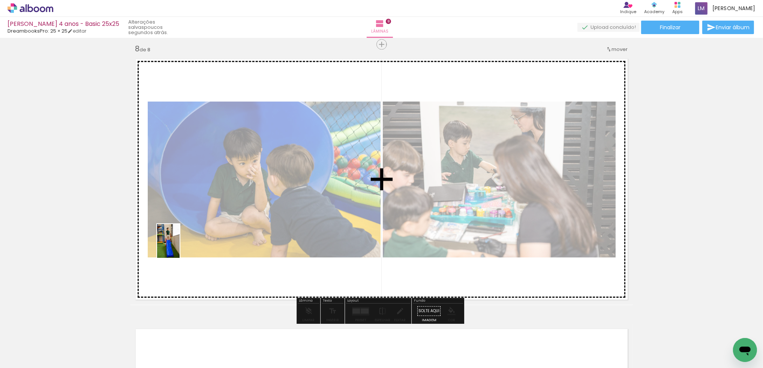
drag, startPoint x: 155, startPoint y: 344, endPoint x: 180, endPoint y: 247, distance: 100.2
click at [180, 247] on quentale-workspace at bounding box center [381, 184] width 763 height 368
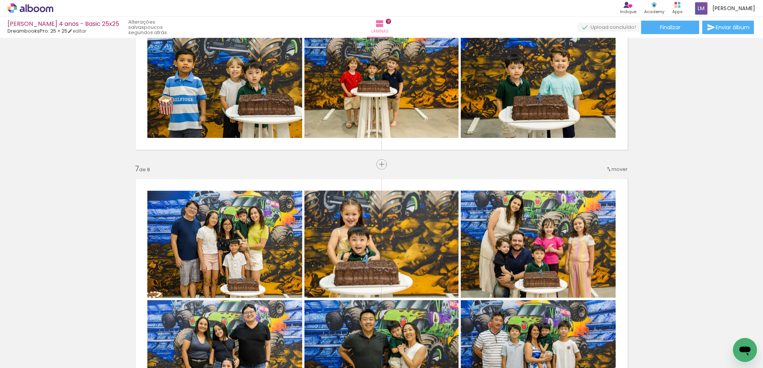
scroll to position [1578, 0]
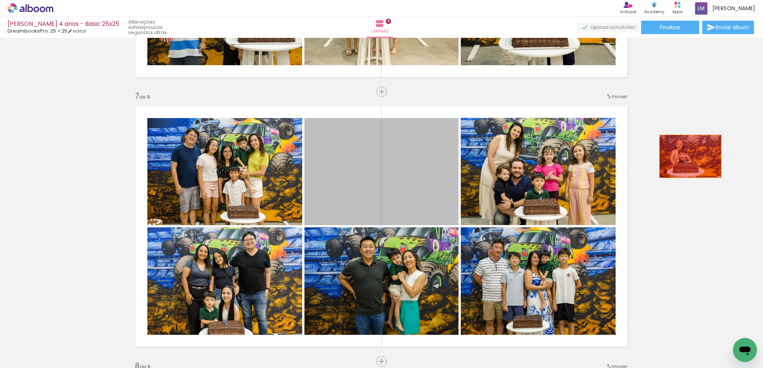
drag, startPoint x: 418, startPoint y: 150, endPoint x: 688, endPoint y: 156, distance: 270.1
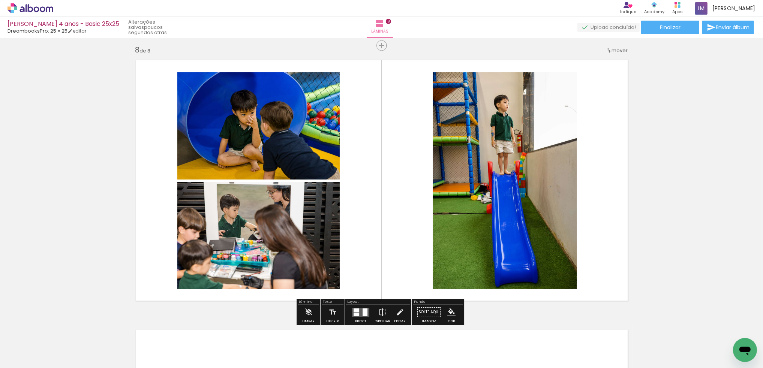
scroll to position [2136, 0]
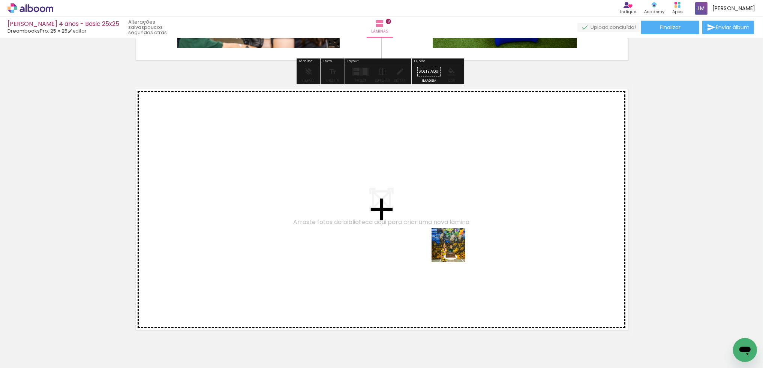
drag, startPoint x: 450, startPoint y: 339, endPoint x: 454, endPoint y: 251, distance: 87.8
click at [454, 251] on quentale-workspace at bounding box center [381, 184] width 763 height 368
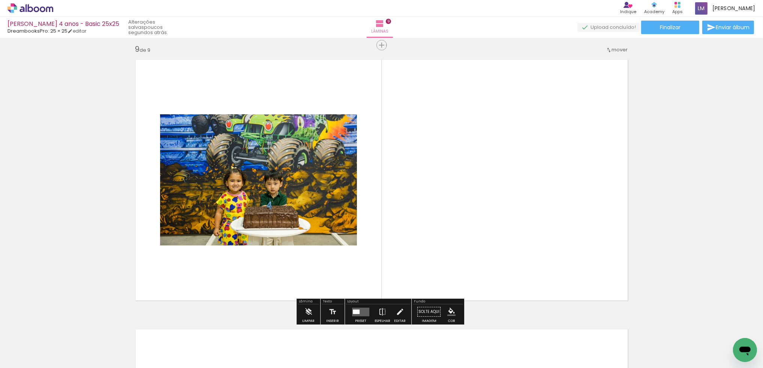
scroll to position [2166, 0]
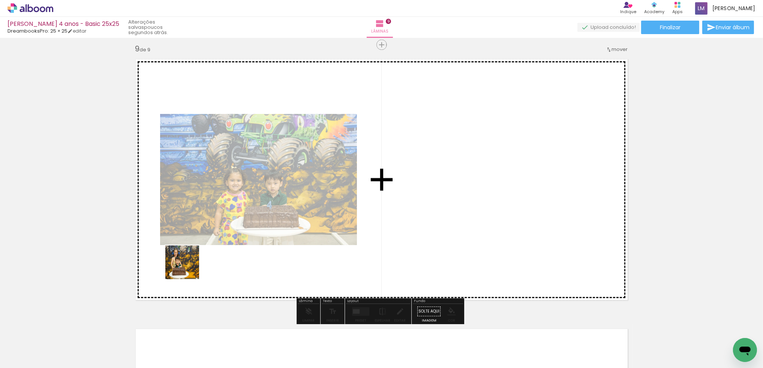
drag, startPoint x: 79, startPoint y: 343, endPoint x: 253, endPoint y: 238, distance: 203.9
click at [253, 238] on quentale-workspace at bounding box center [381, 184] width 763 height 368
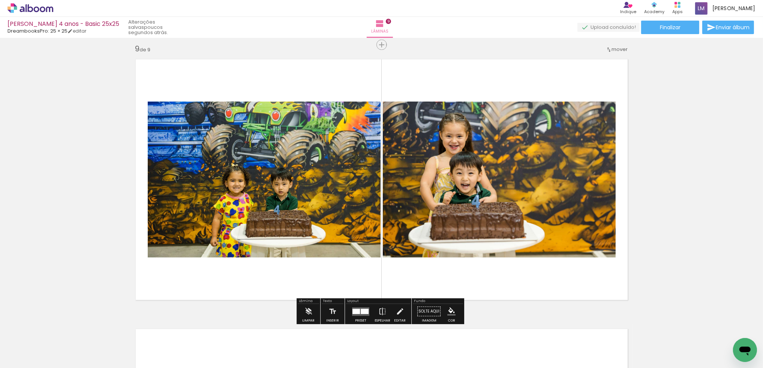
scroll to position [2158, 0]
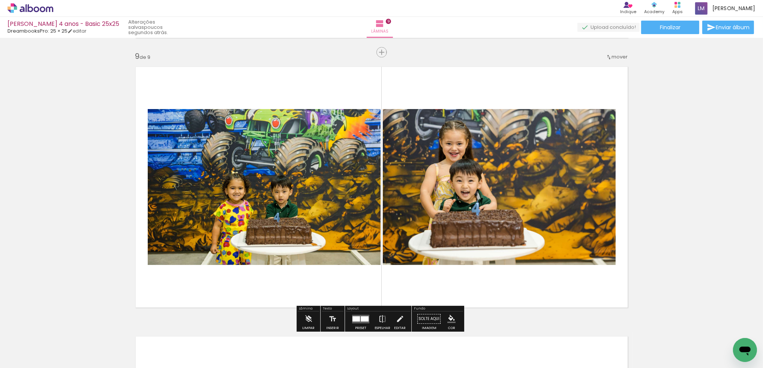
click at [616, 58] on span "mover" at bounding box center [620, 56] width 16 height 7
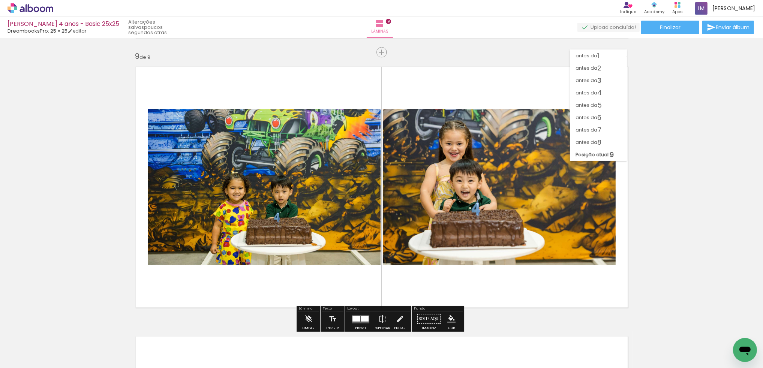
click at [609, 115] on paper-item "antes da 6" at bounding box center [598, 117] width 57 height 12
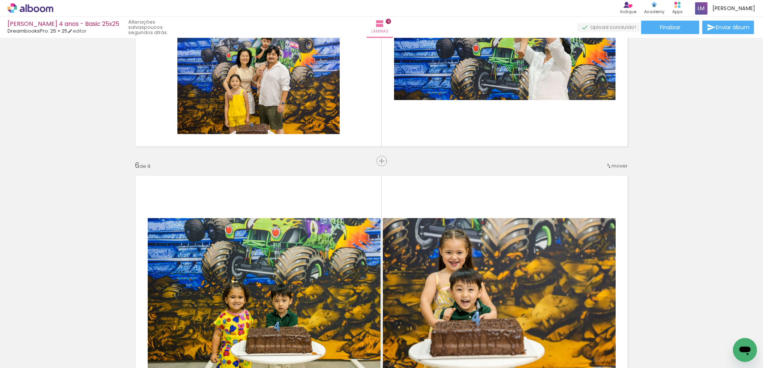
scroll to position [1343, 0]
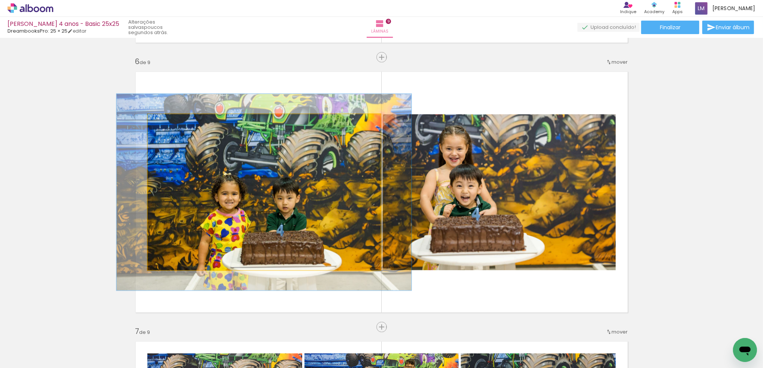
drag, startPoint x: 163, startPoint y: 123, endPoint x: 171, endPoint y: 122, distance: 7.5
type paper-slider "129"
click at [171, 122] on div at bounding box center [171, 122] width 7 height 7
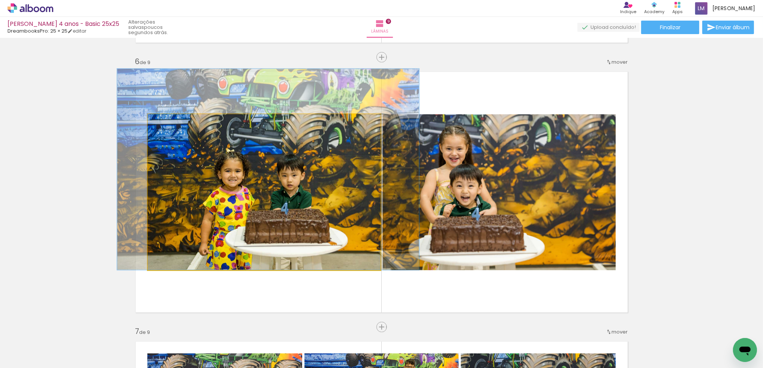
drag, startPoint x: 220, startPoint y: 169, endPoint x: 223, endPoint y: 146, distance: 23.6
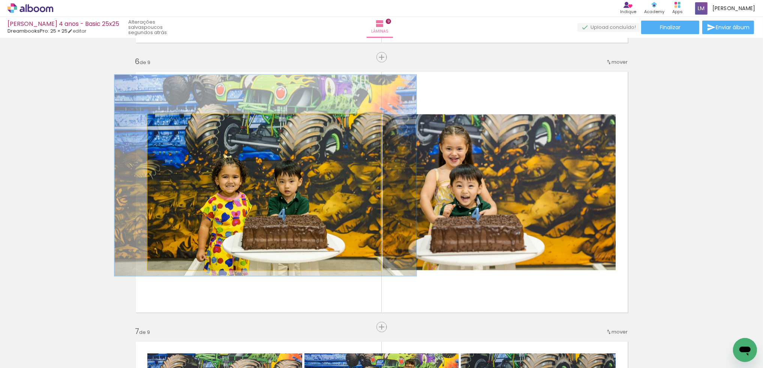
drag, startPoint x: 319, startPoint y: 195, endPoint x: 318, endPoint y: 199, distance: 4.0
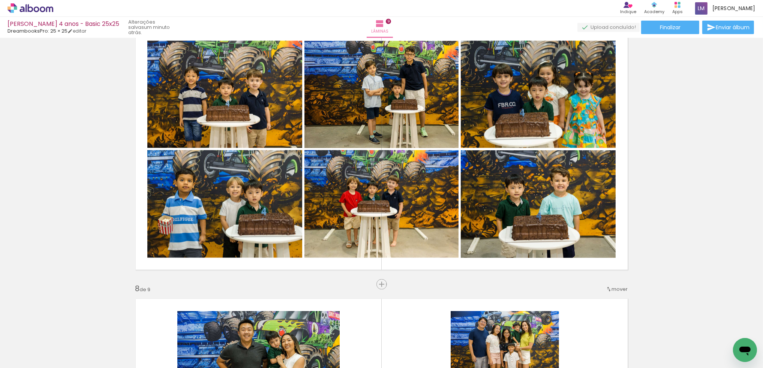
scroll to position [1467, 0]
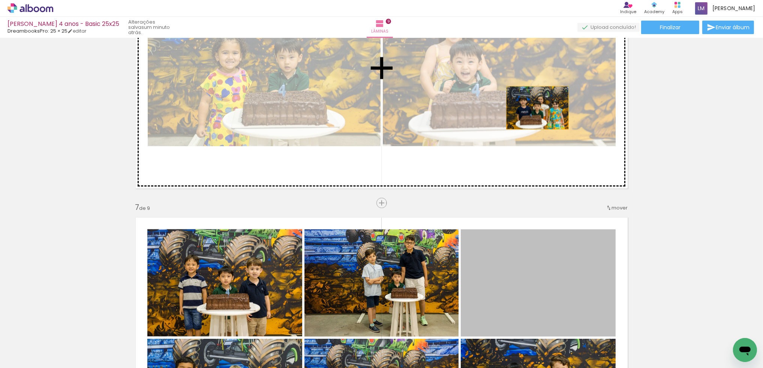
drag, startPoint x: 544, startPoint y: 261, endPoint x: 535, endPoint y: 108, distance: 153.3
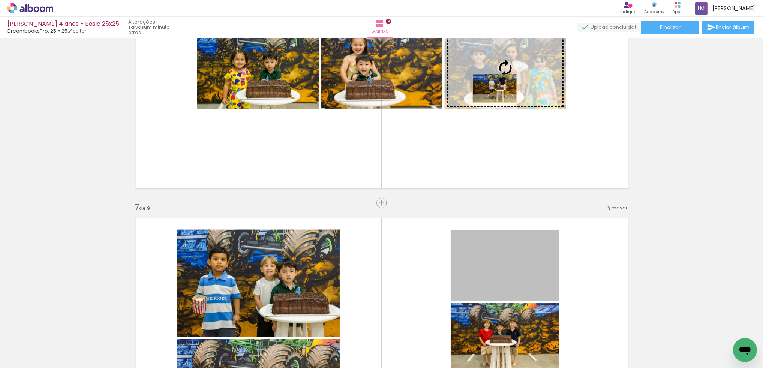
drag, startPoint x: 499, startPoint y: 248, endPoint x: 492, endPoint y: 88, distance: 159.9
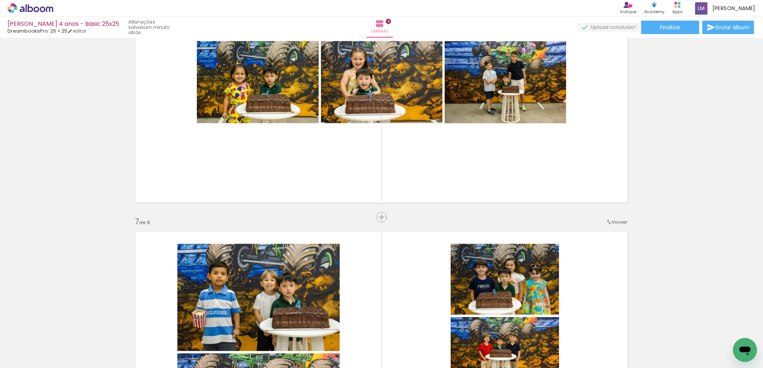
scroll to position [1558, 0]
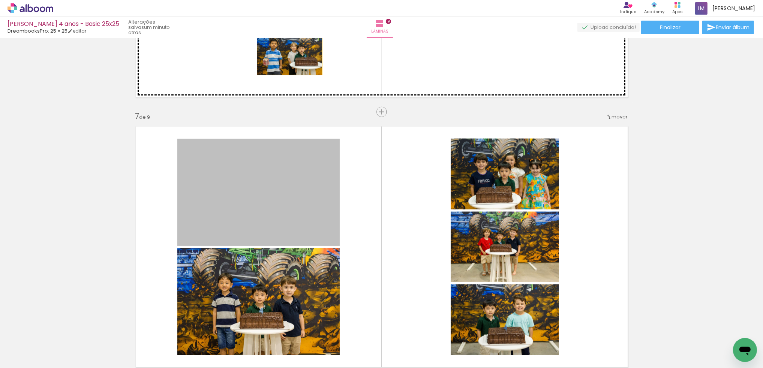
drag, startPoint x: 264, startPoint y: 183, endPoint x: 289, endPoint y: 42, distance: 143.6
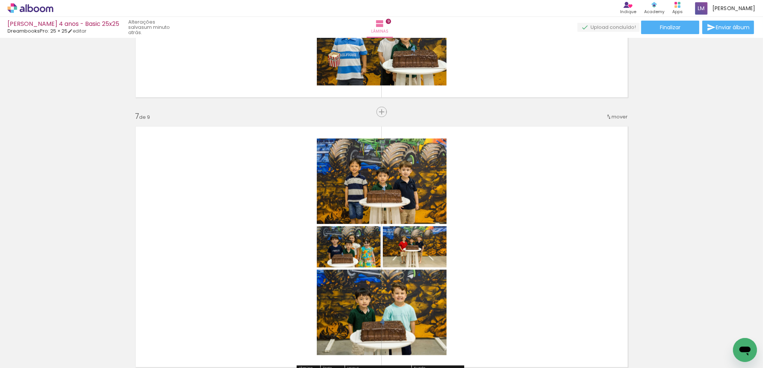
scroll to position [1431, 0]
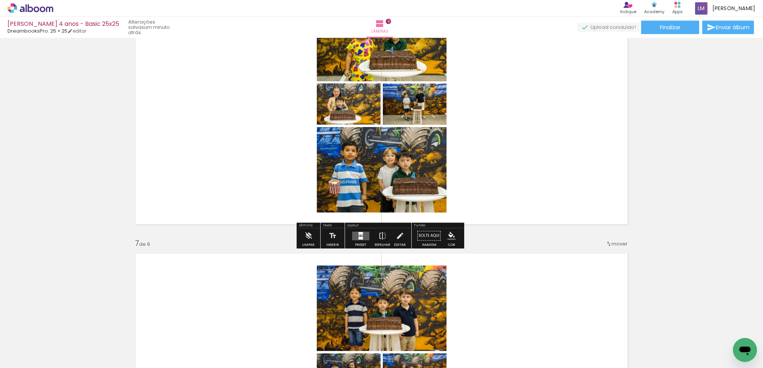
click at [361, 235] on div at bounding box center [362, 235] width 2 height 1
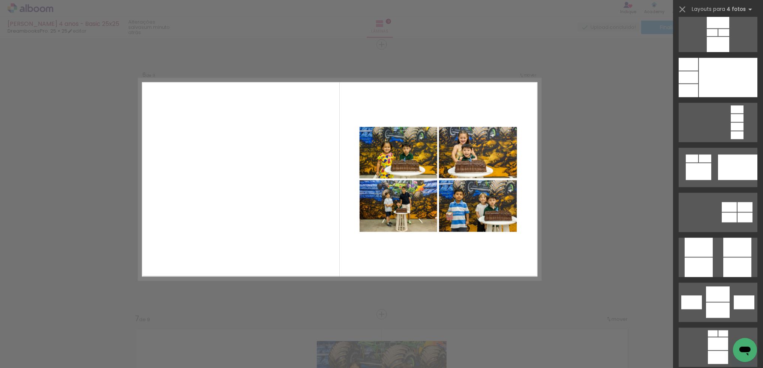
scroll to position [2438, 0]
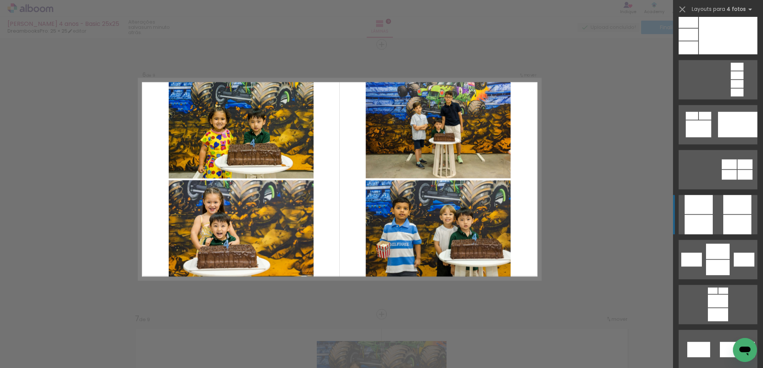
click at [734, 210] on div at bounding box center [737, 204] width 28 height 19
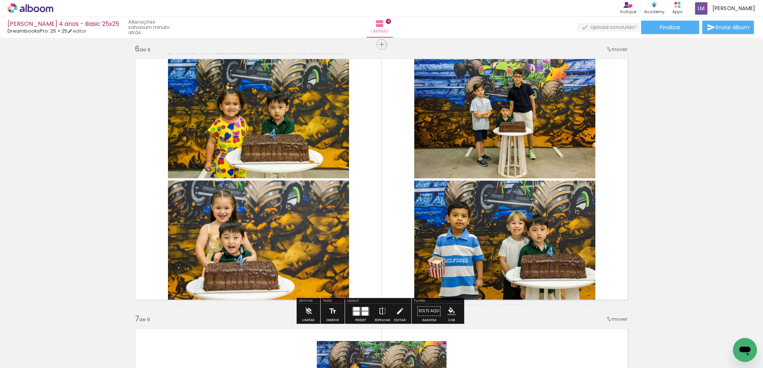
scroll to position [1553, 0]
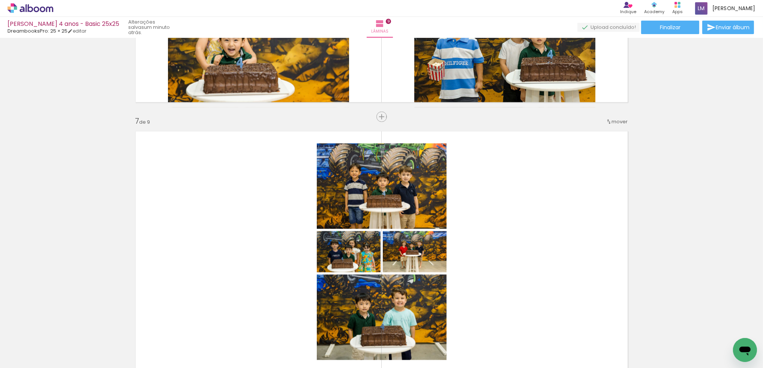
click at [496, 216] on quentale-layouter at bounding box center [381, 251] width 502 height 251
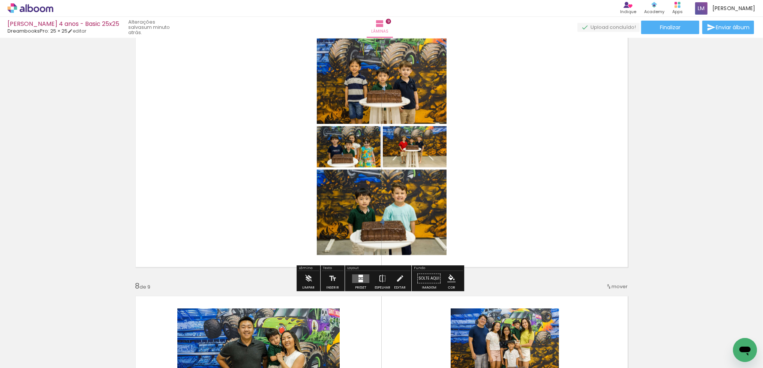
click at [354, 285] on div at bounding box center [361, 278] width 20 height 15
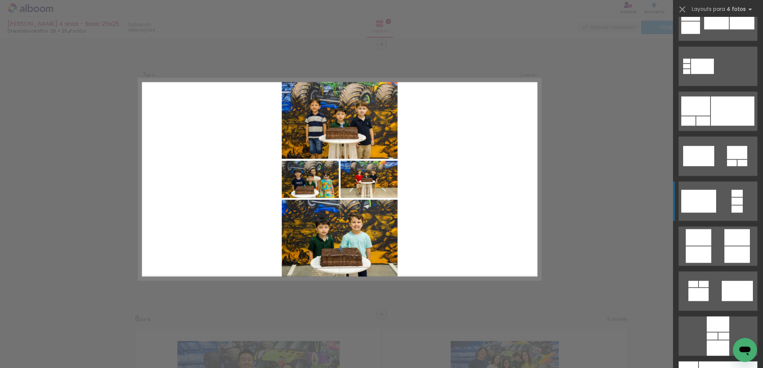
scroll to position [2311, 0]
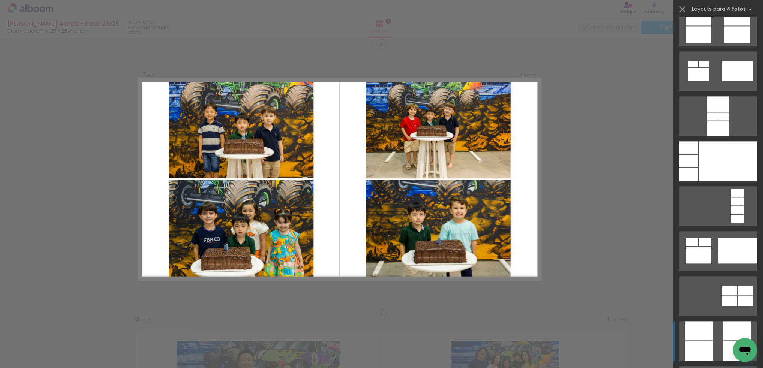
click at [694, 331] on div at bounding box center [699, 330] width 28 height 19
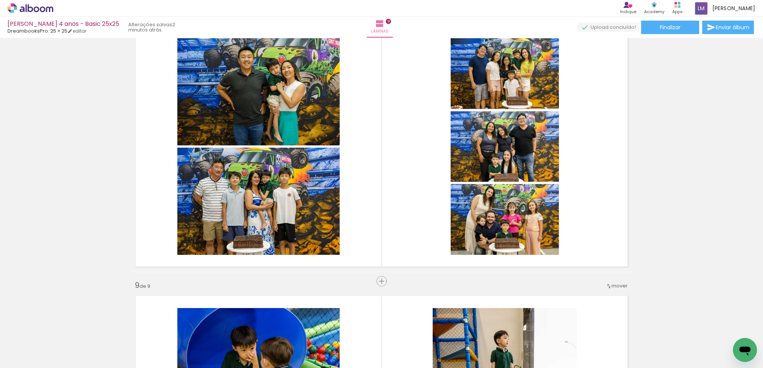
scroll to position [0, 0]
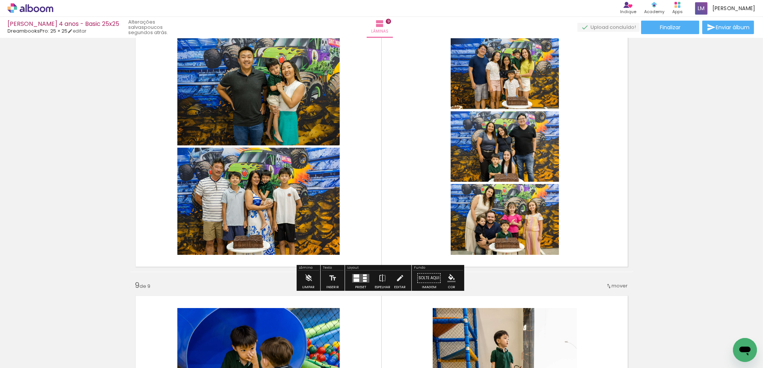
click at [363, 281] on div at bounding box center [365, 281] width 4 height 2
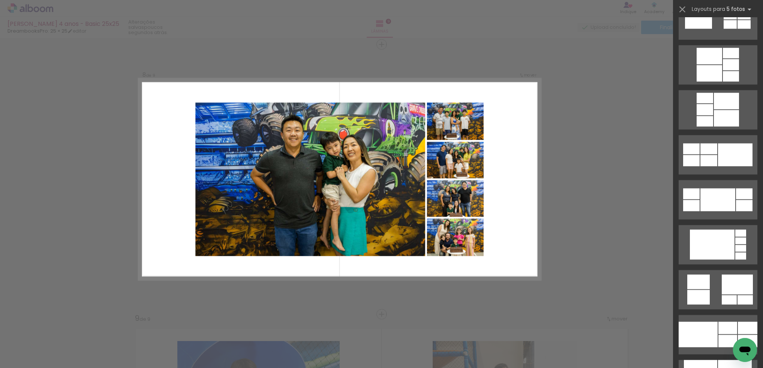
scroll to position [1478, 0]
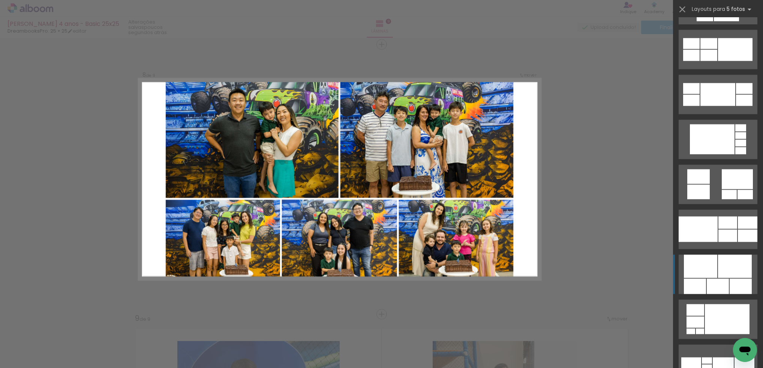
click at [712, 272] on div at bounding box center [700, 266] width 33 height 23
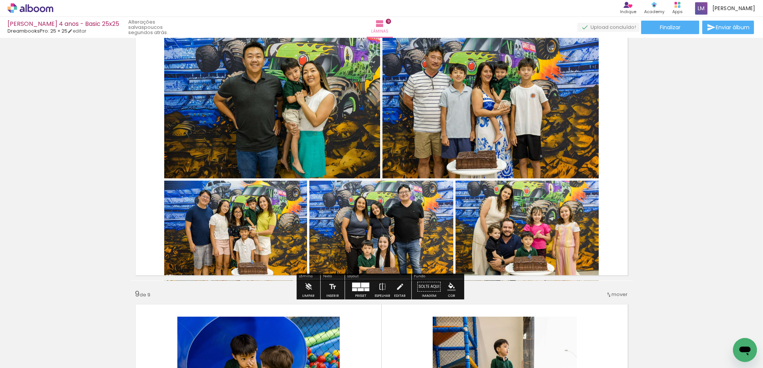
scroll to position [1941, 0]
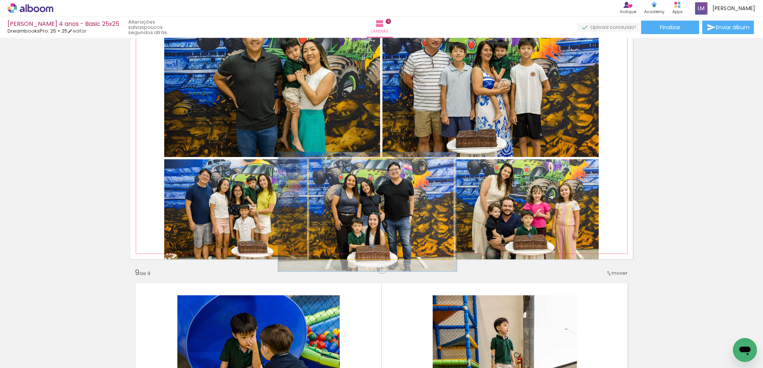
drag, startPoint x: 405, startPoint y: 187, endPoint x: 395, endPoint y: 187, distance: 10.2
click at [397, 187] on quentale-photo at bounding box center [381, 209] width 144 height 100
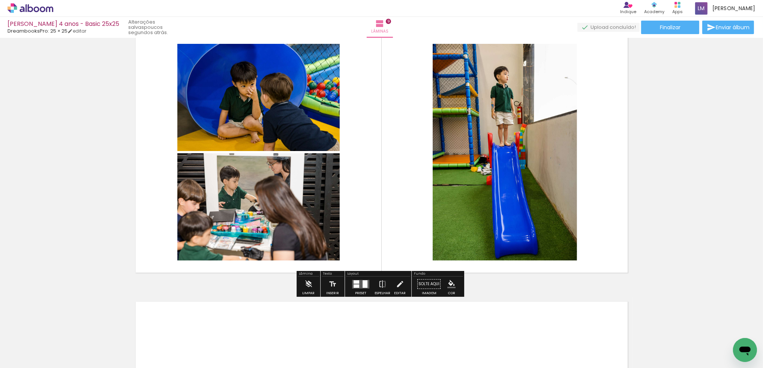
scroll to position [2197, 0]
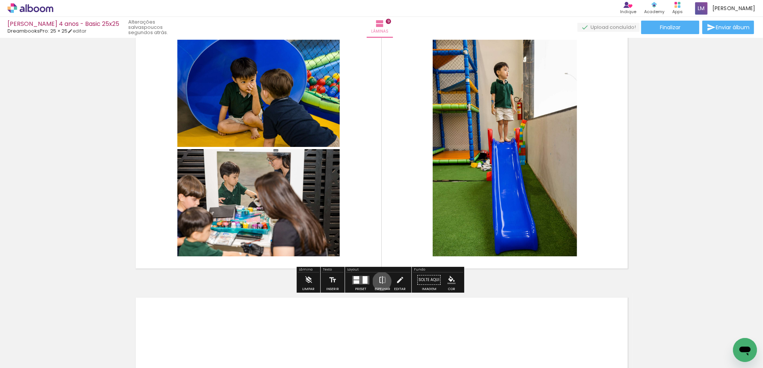
click at [380, 281] on iron-icon at bounding box center [382, 280] width 8 height 15
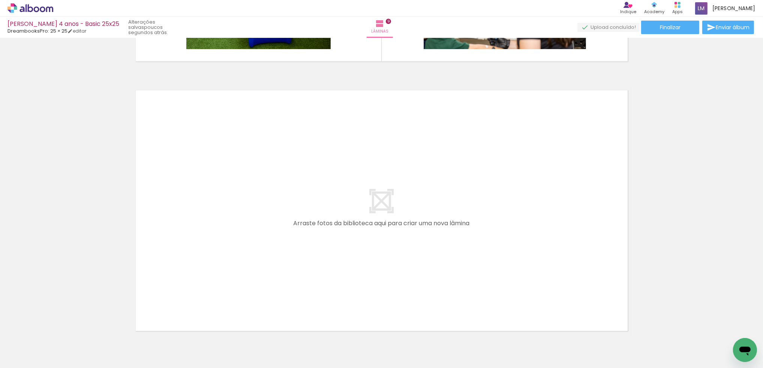
scroll to position [0, 0]
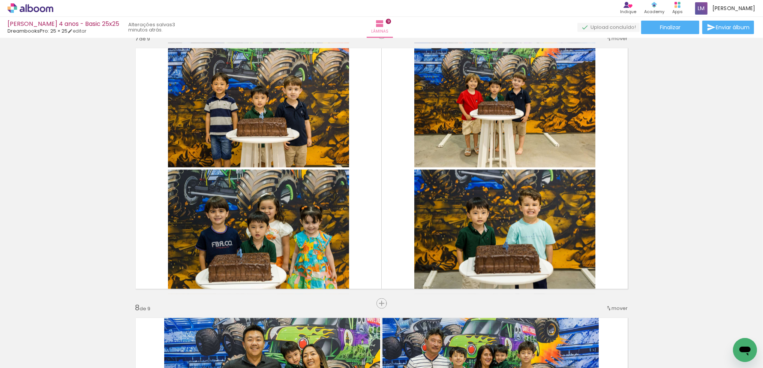
scroll to position [1519, 0]
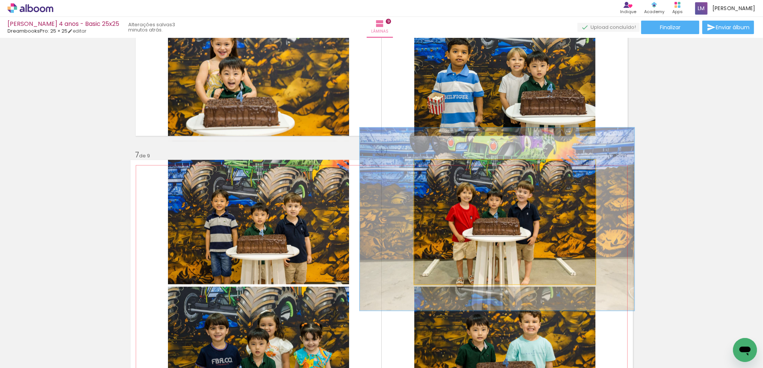
drag, startPoint x: 435, startPoint y: 168, endPoint x: 445, endPoint y: 166, distance: 10.7
click at [445, 165] on div at bounding box center [445, 168] width 7 height 7
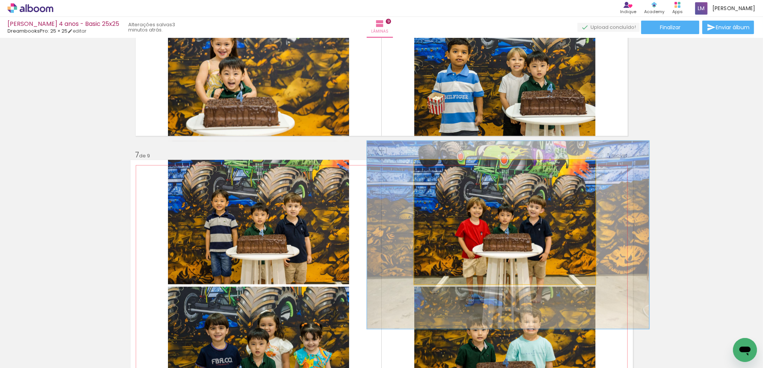
drag, startPoint x: 494, startPoint y: 214, endPoint x: 504, endPoint y: 229, distance: 18.1
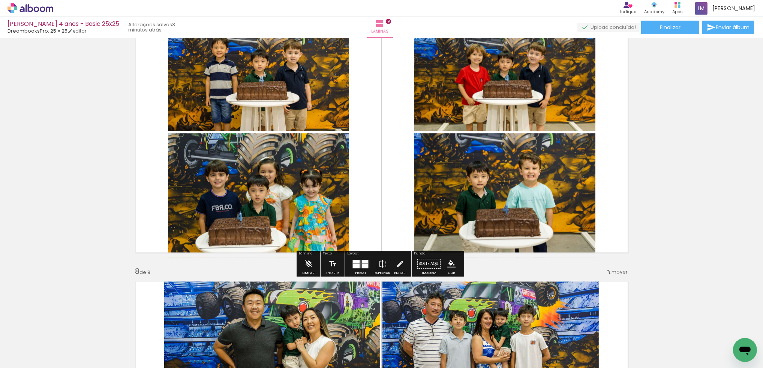
scroll to position [1576, 0]
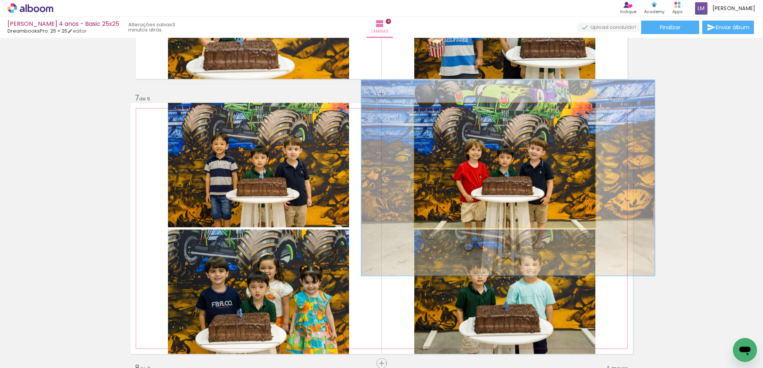
type paper-slider "157"
click at [448, 109] on div at bounding box center [448, 111] width 7 height 7
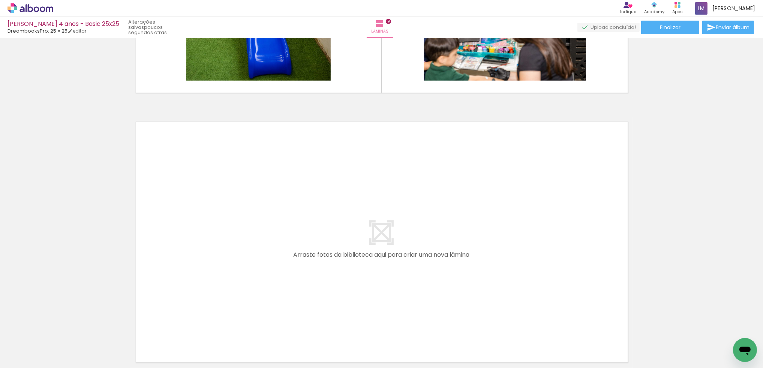
scroll to position [2446, 0]
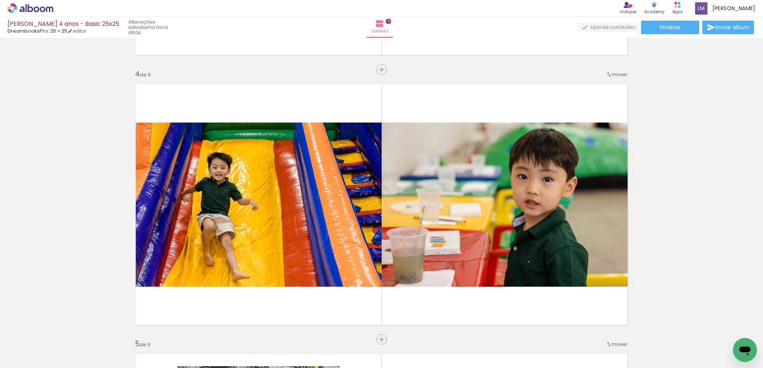
scroll to position [853, 0]
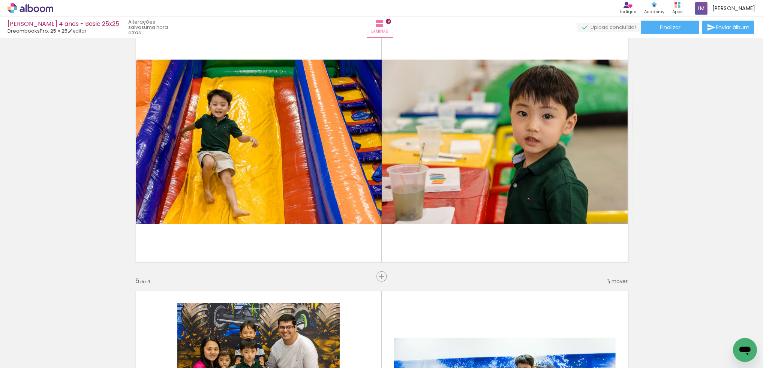
scroll to position [1478, 0]
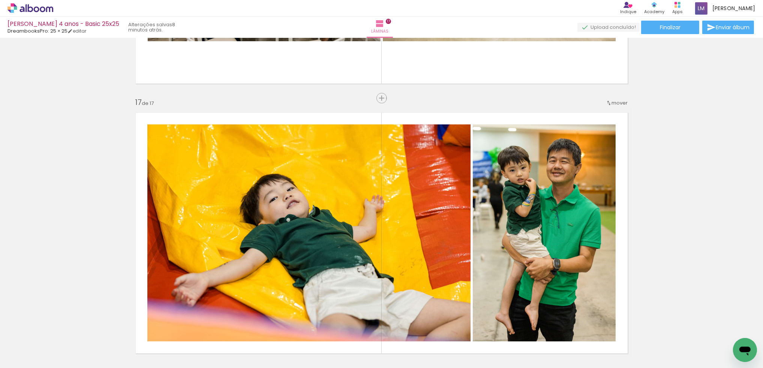
scroll to position [217, 0]
